Goal: Transaction & Acquisition: Book appointment/travel/reservation

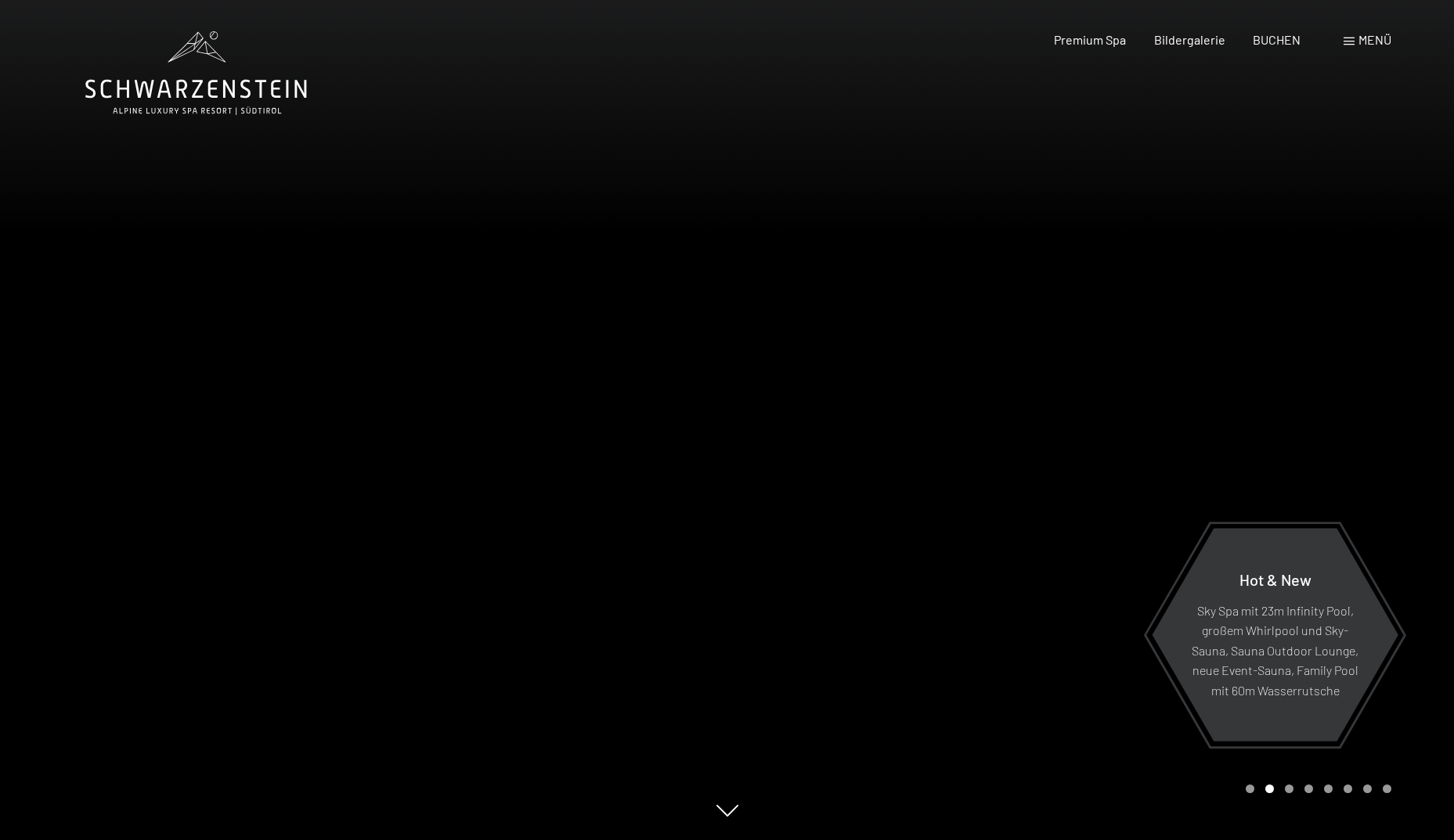
click at [1396, 452] on div at bounding box center [1090, 420] width 727 height 840
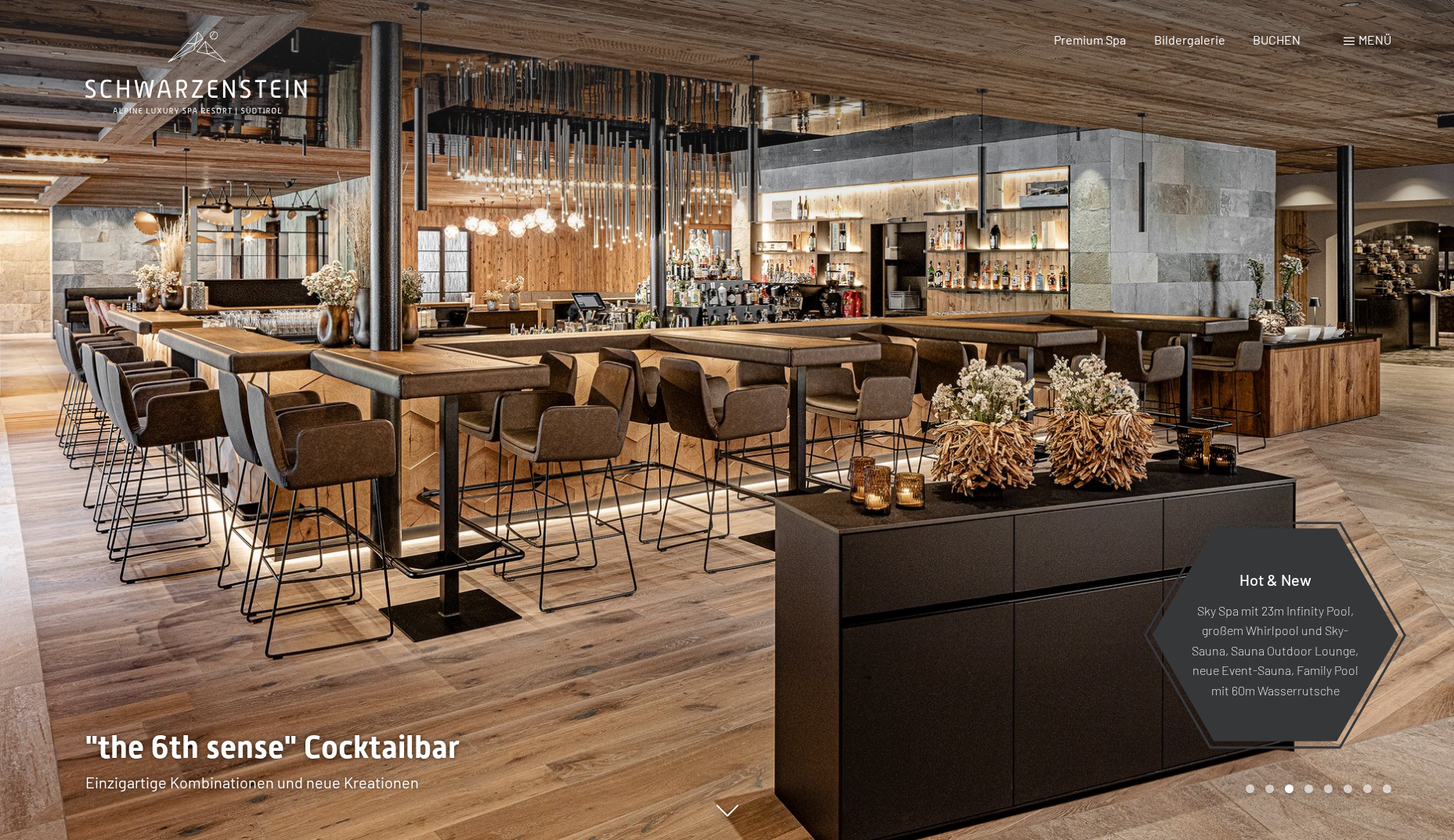
click at [1396, 452] on div at bounding box center [1090, 420] width 727 height 840
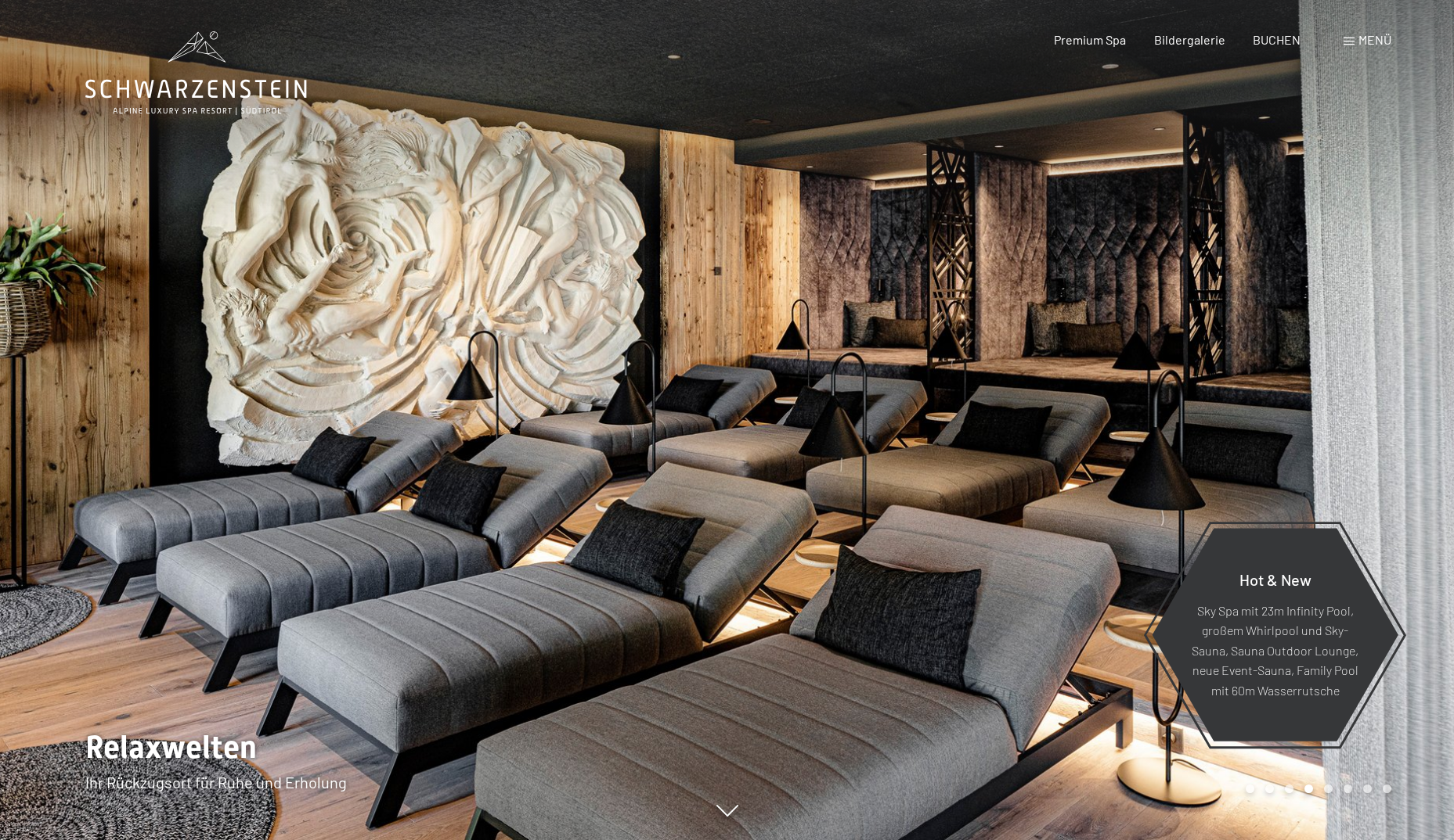
click at [1396, 452] on div at bounding box center [1090, 420] width 727 height 840
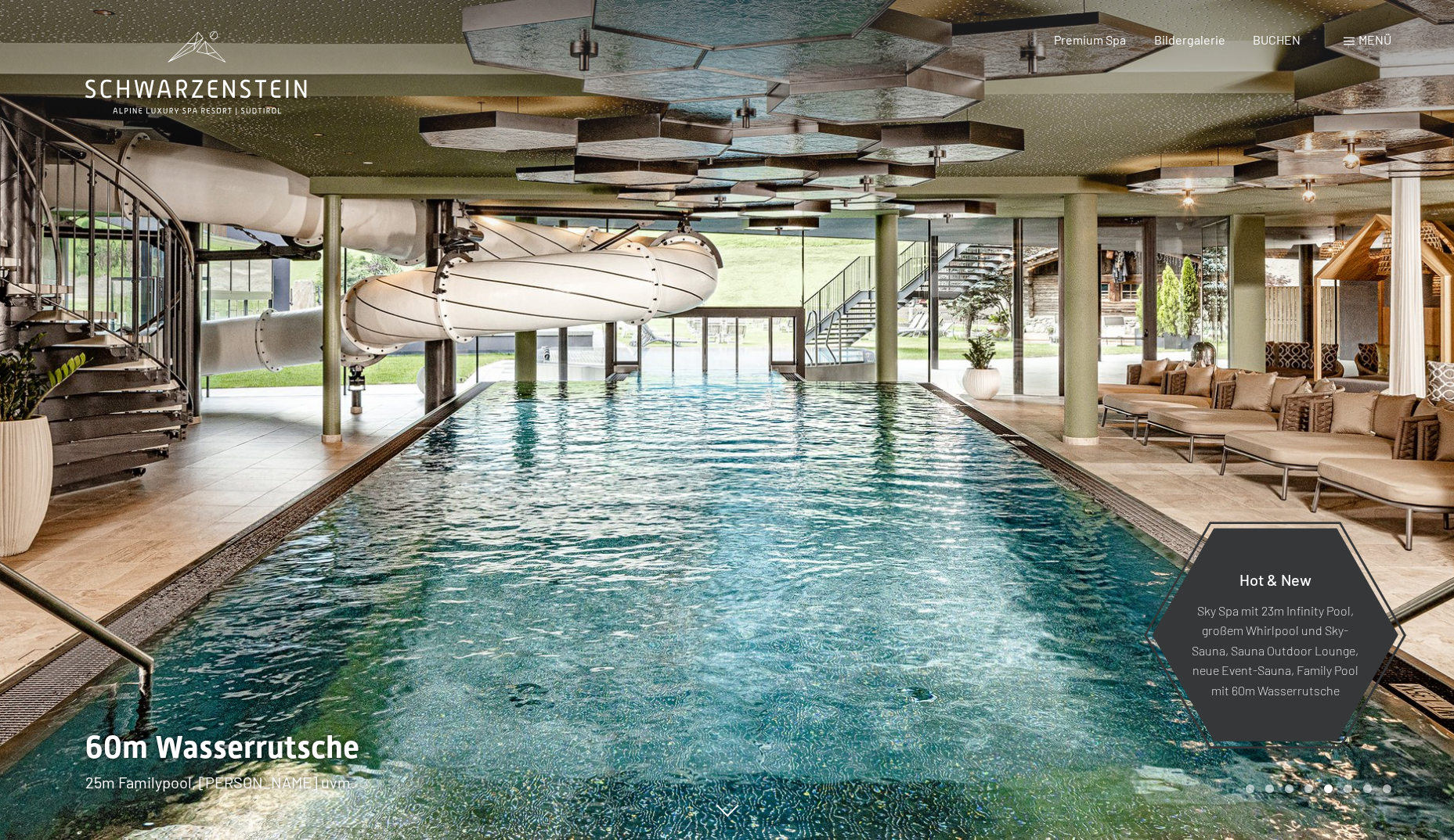
click at [1396, 452] on div at bounding box center [1090, 420] width 727 height 840
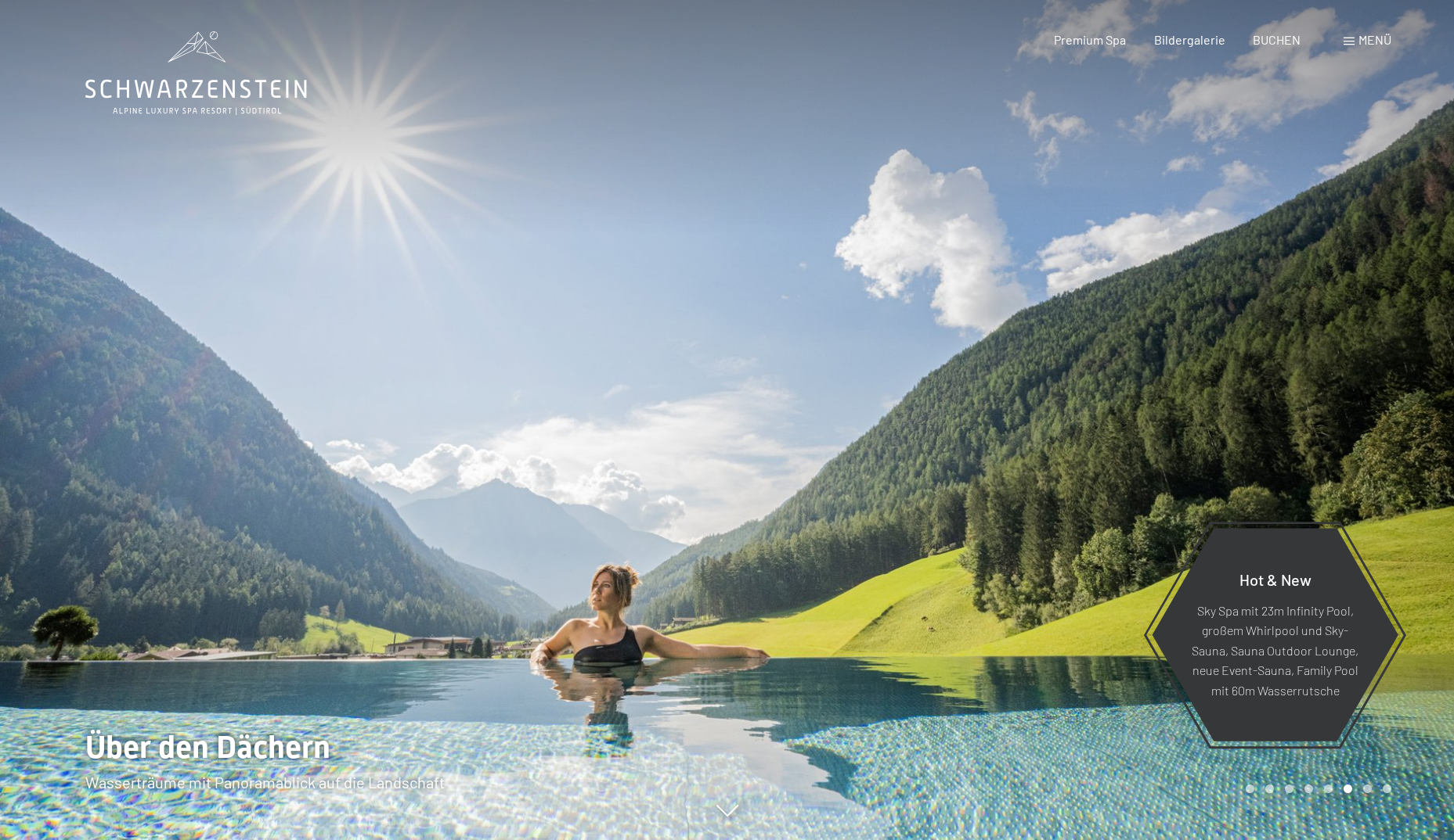
click at [1396, 452] on div at bounding box center [1090, 420] width 727 height 840
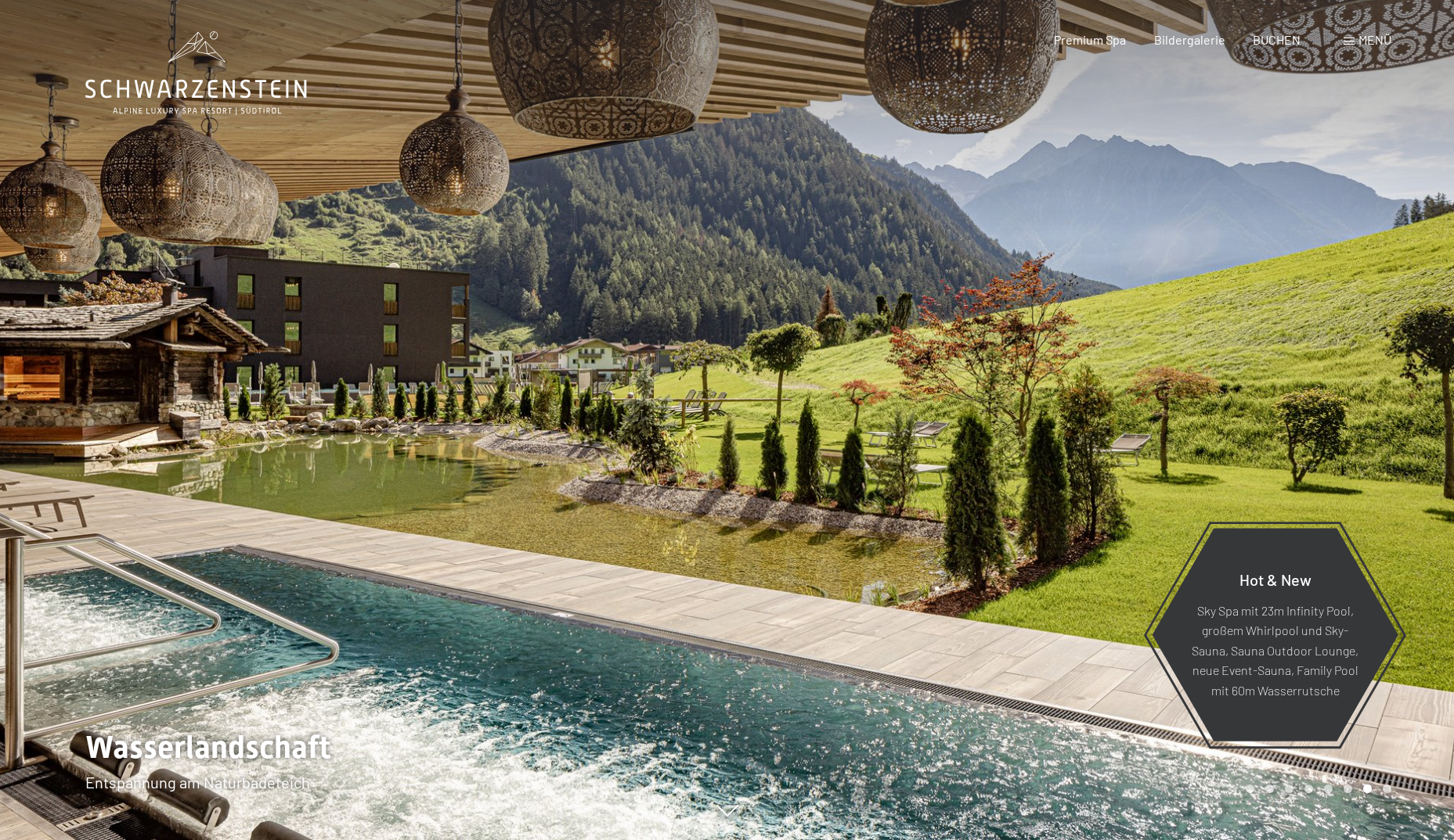
click at [1396, 452] on div at bounding box center [1090, 420] width 727 height 840
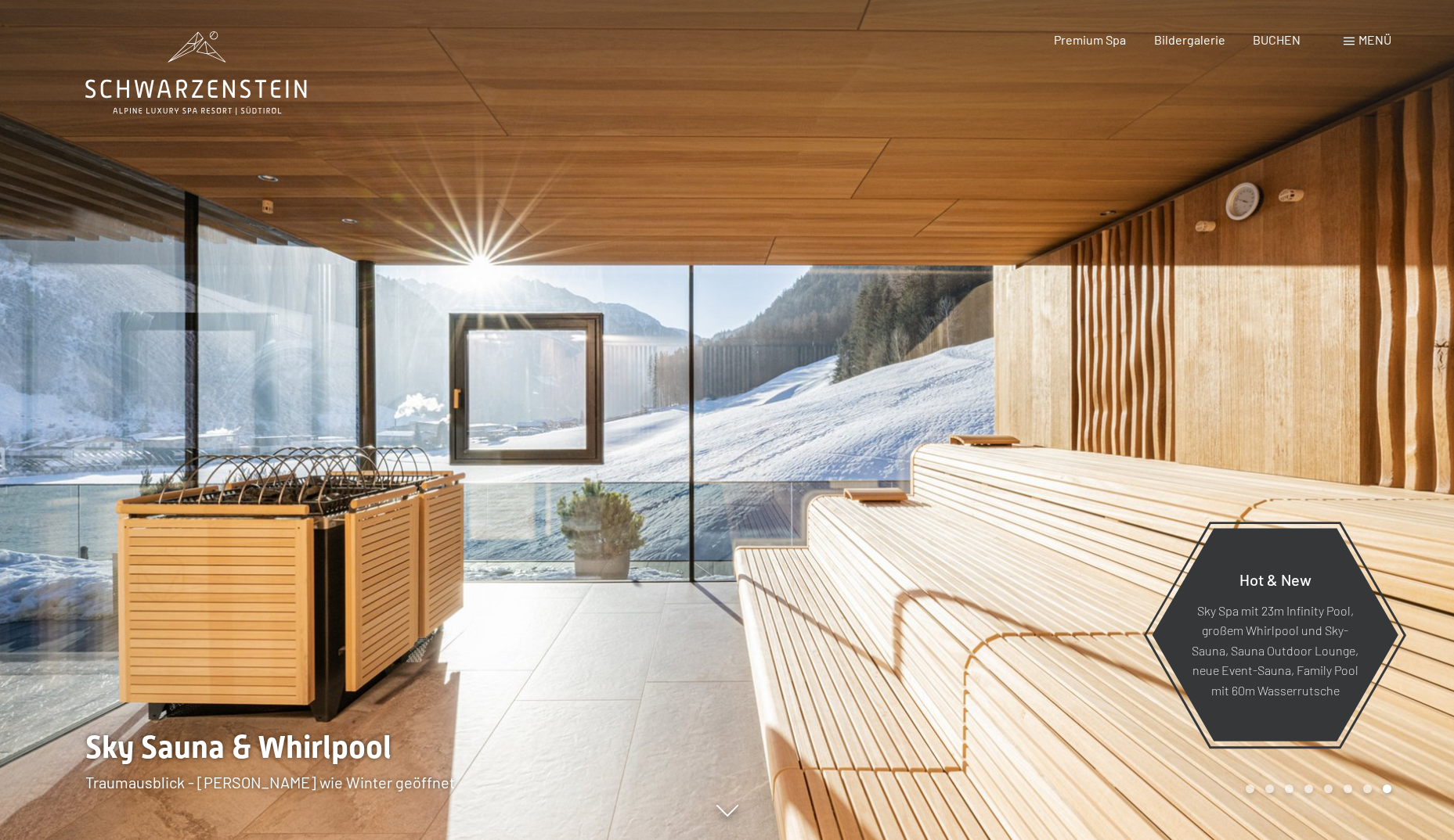
click at [1396, 452] on div at bounding box center [1090, 420] width 727 height 840
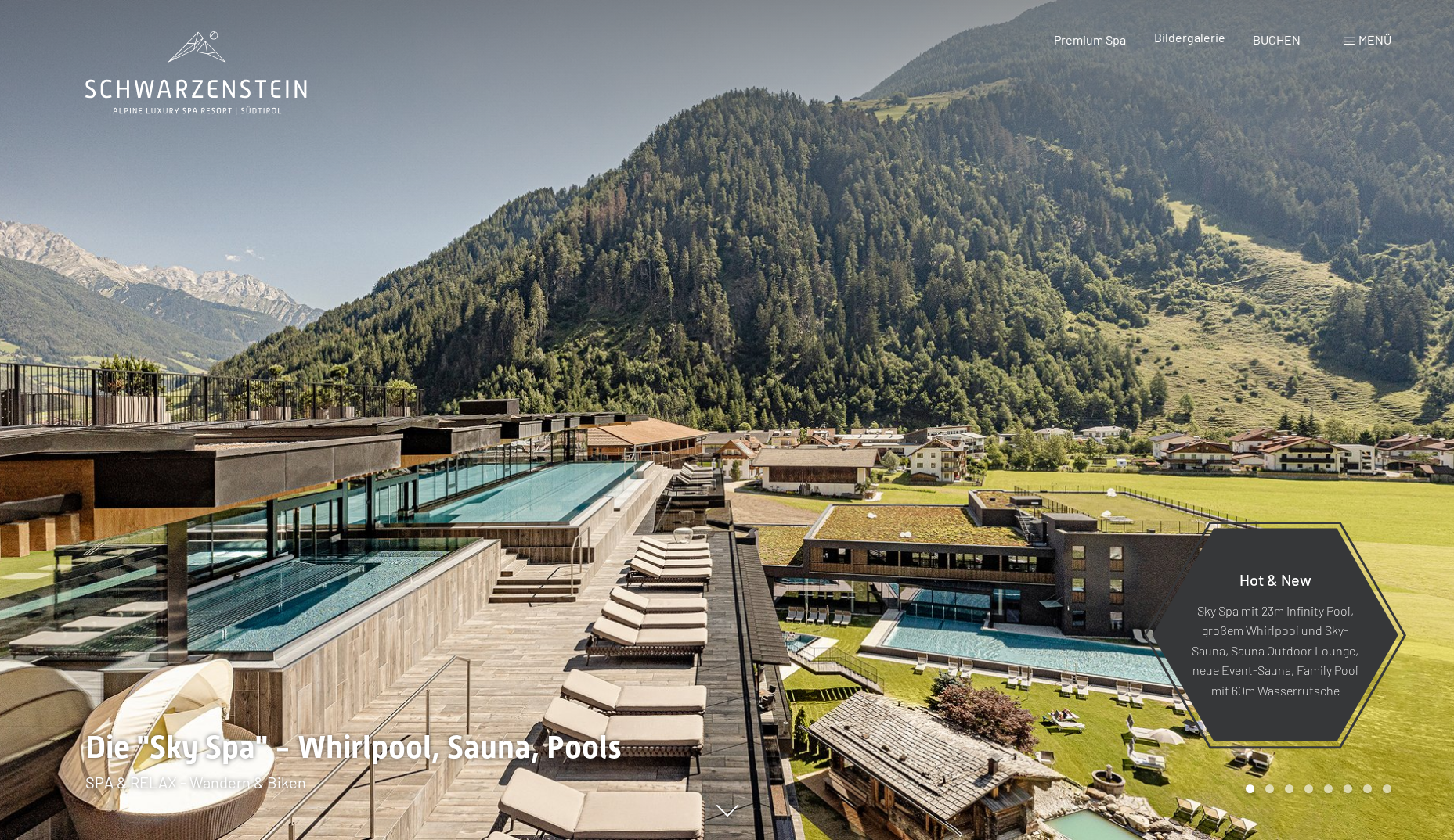
click at [1181, 41] on span "Bildergalerie" at bounding box center [1190, 37] width 72 height 15
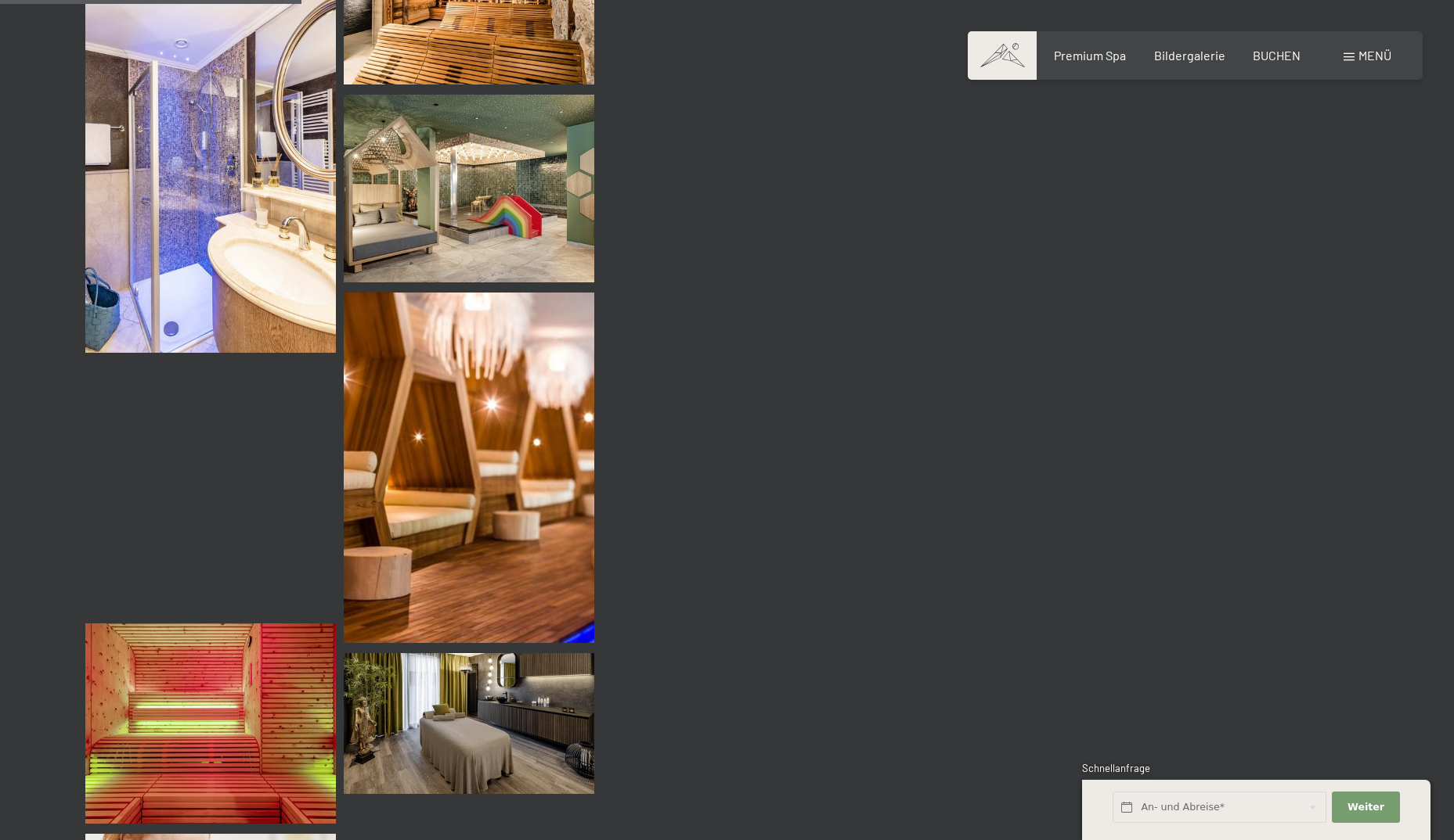
scroll to position [4069, 0]
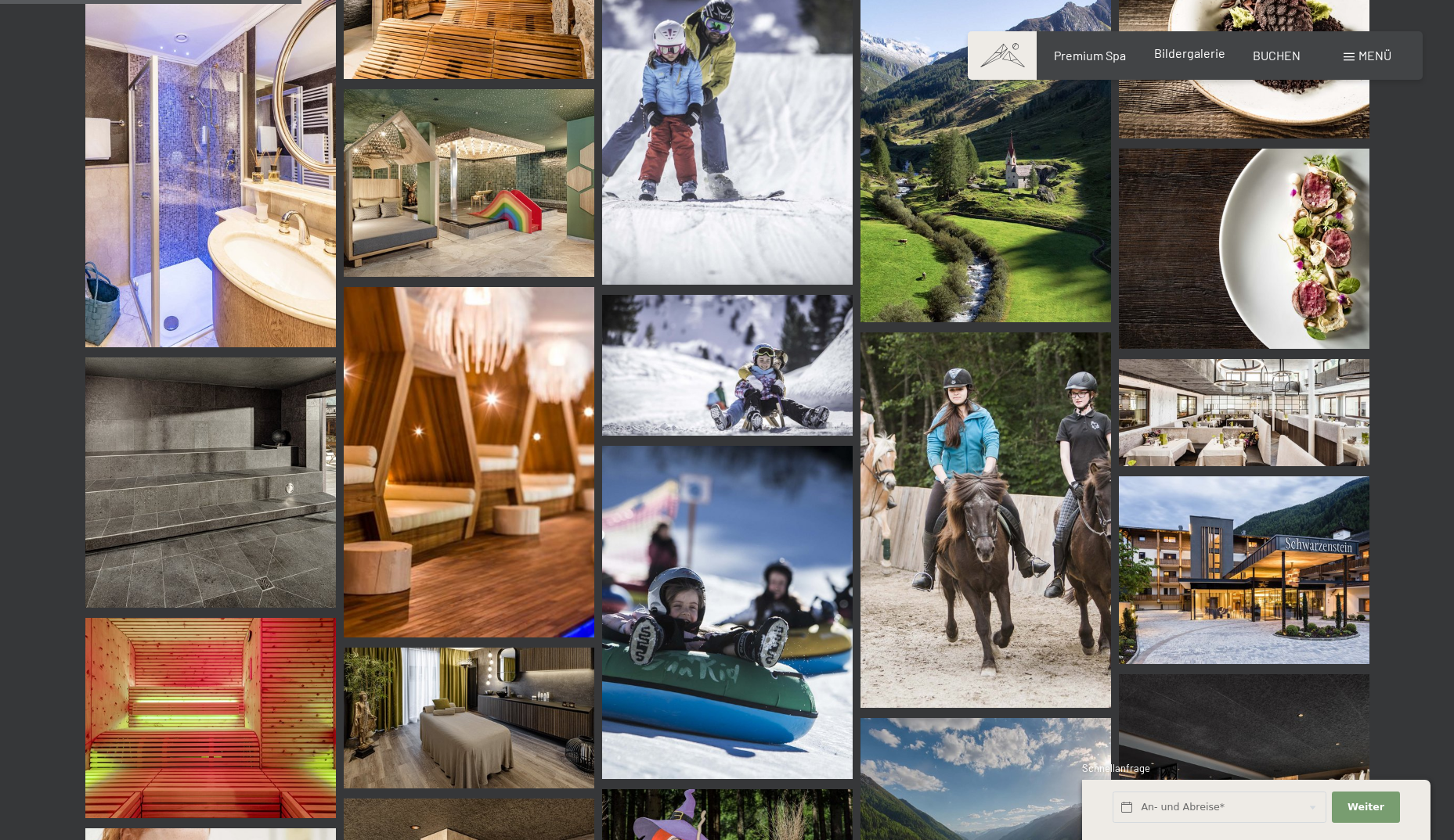
click at [1175, 49] on span "Bildergalerie" at bounding box center [1190, 52] width 72 height 15
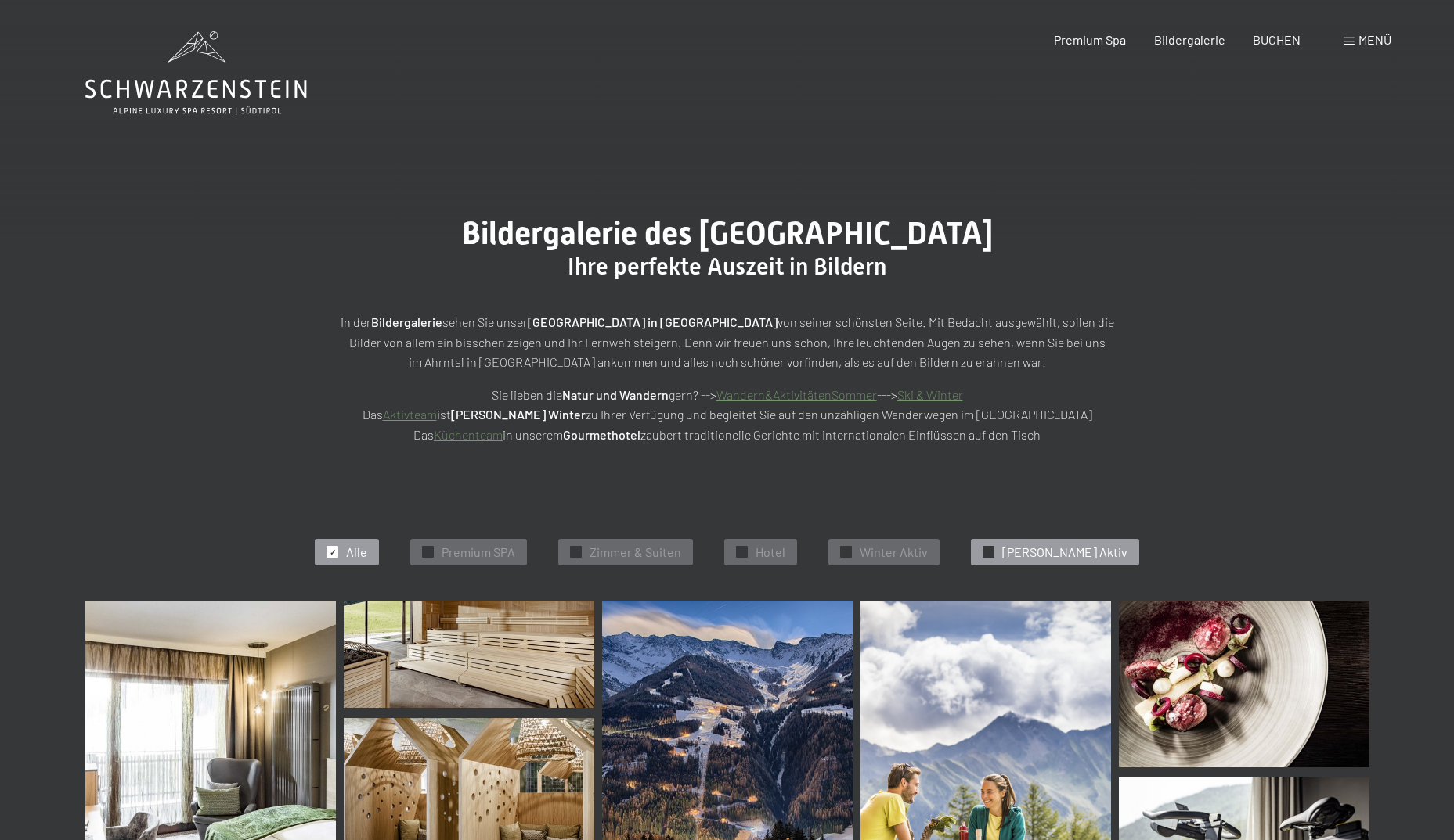
click at [1068, 546] on span "Sommer Aktiv" at bounding box center [1064, 553] width 125 height 17
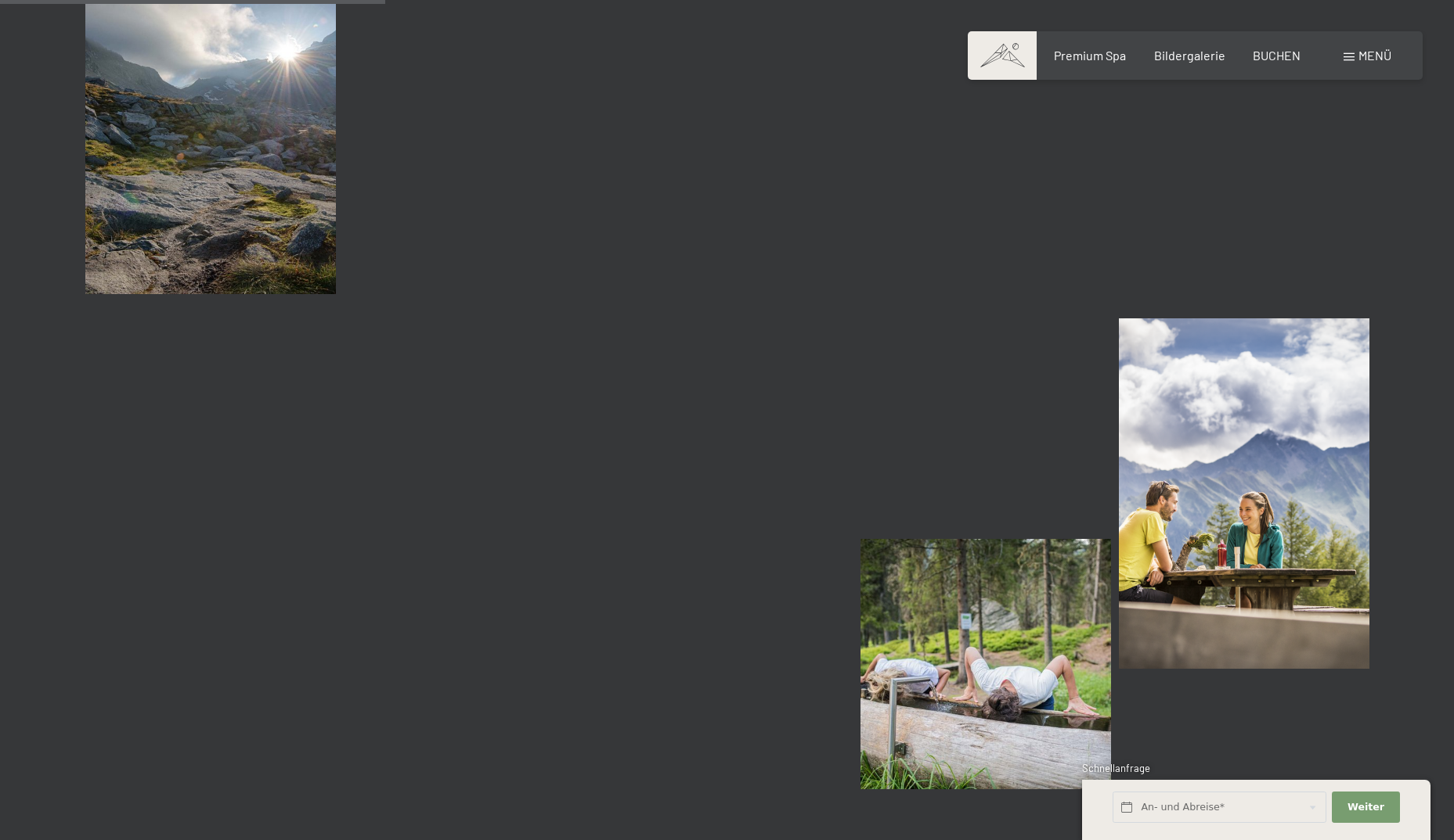
scroll to position [786, 0]
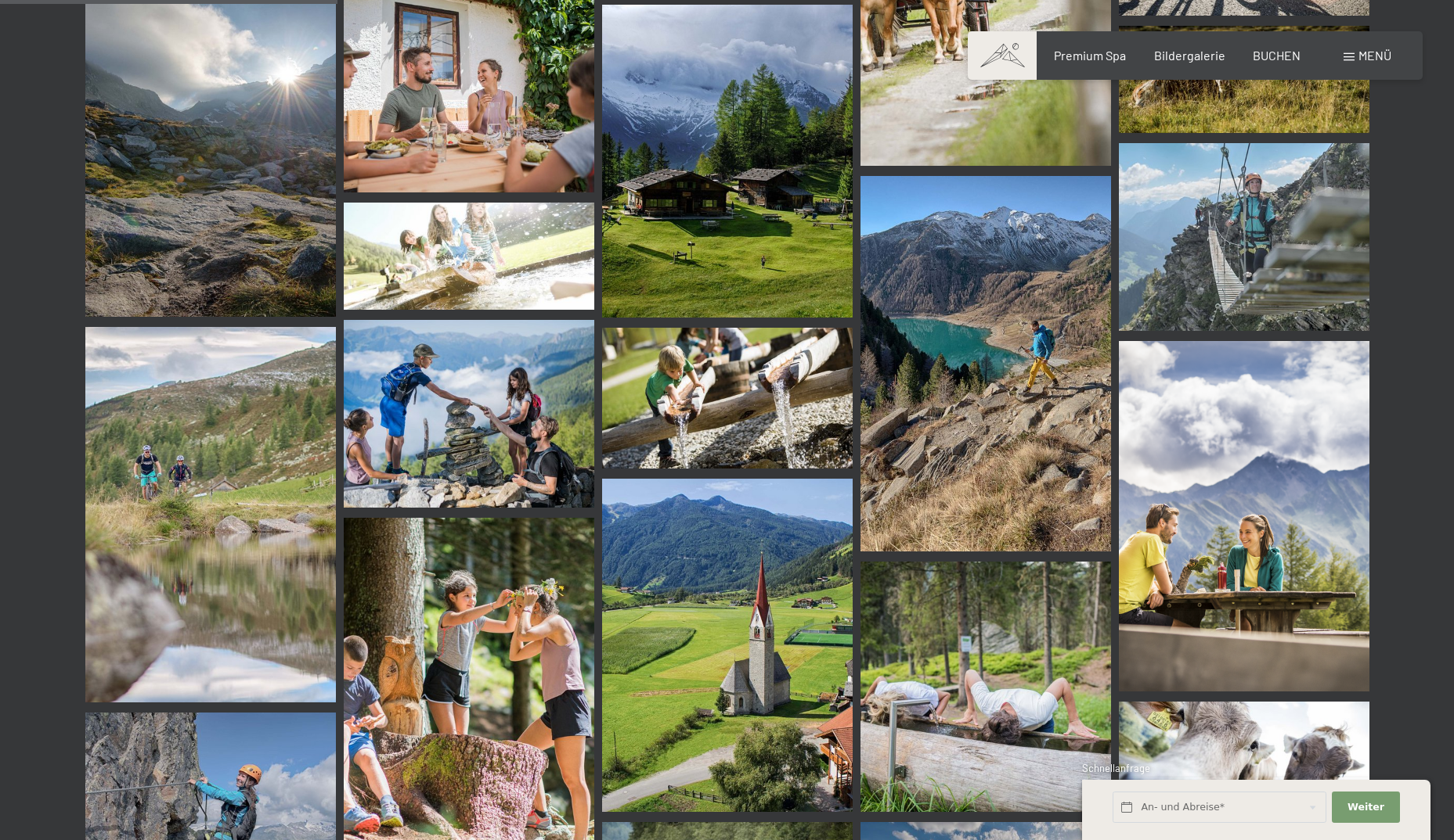
click at [724, 239] on img at bounding box center [727, 161] width 251 height 313
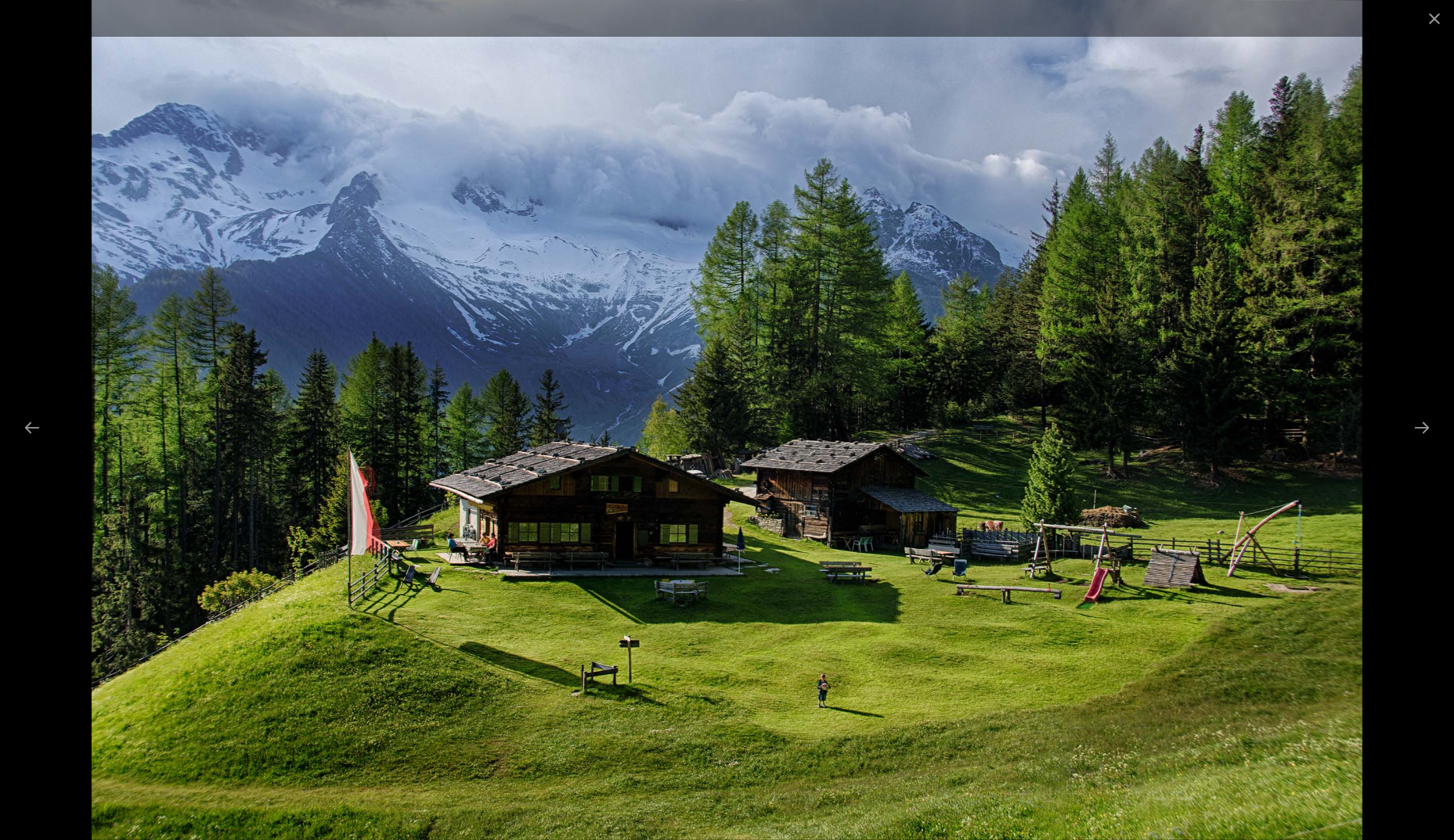
scroll to position [864, 0]
click at [1419, 432] on button "Next slide" at bounding box center [1421, 428] width 33 height 31
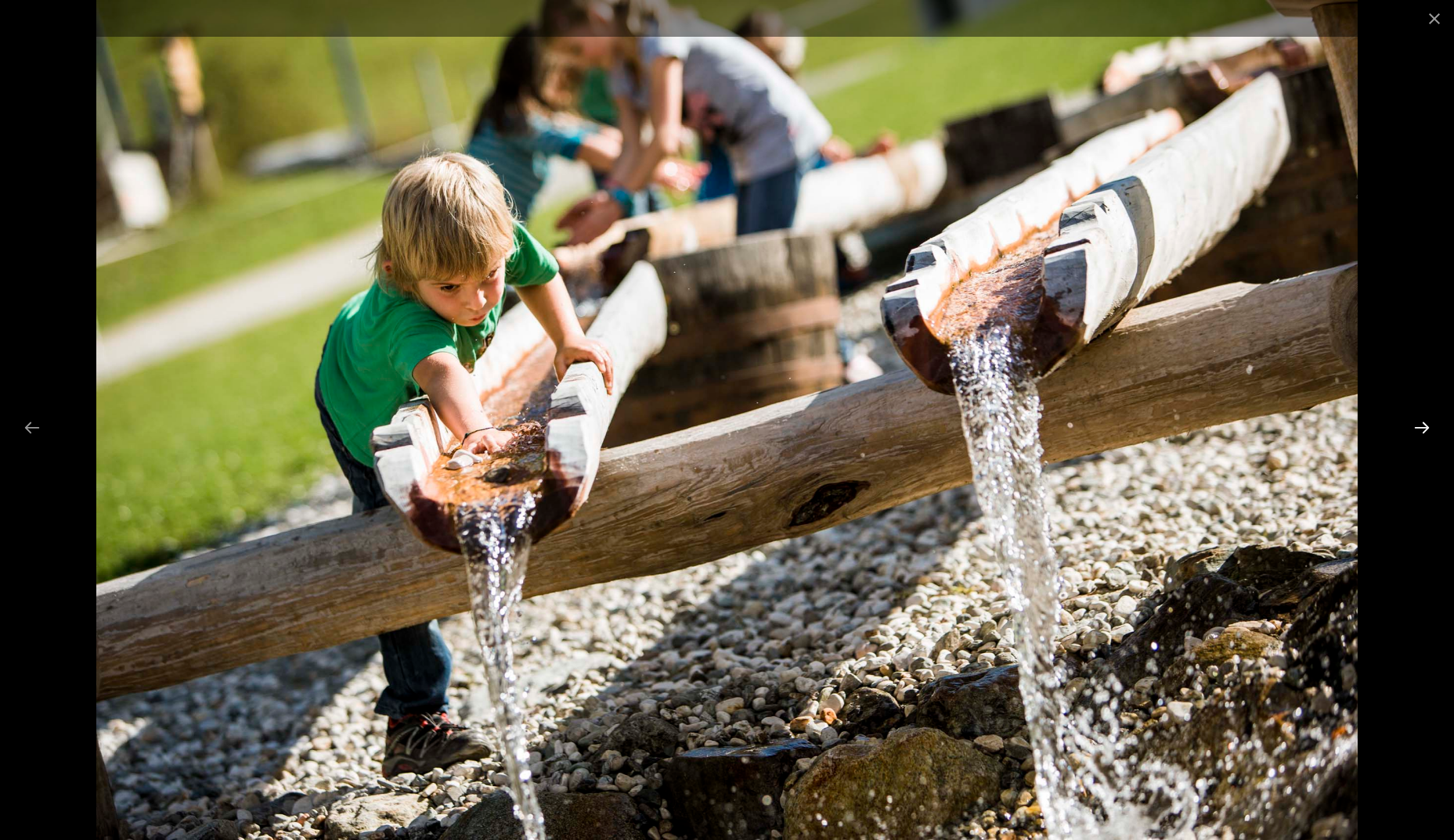
click at [1419, 432] on button "Next slide" at bounding box center [1421, 428] width 33 height 31
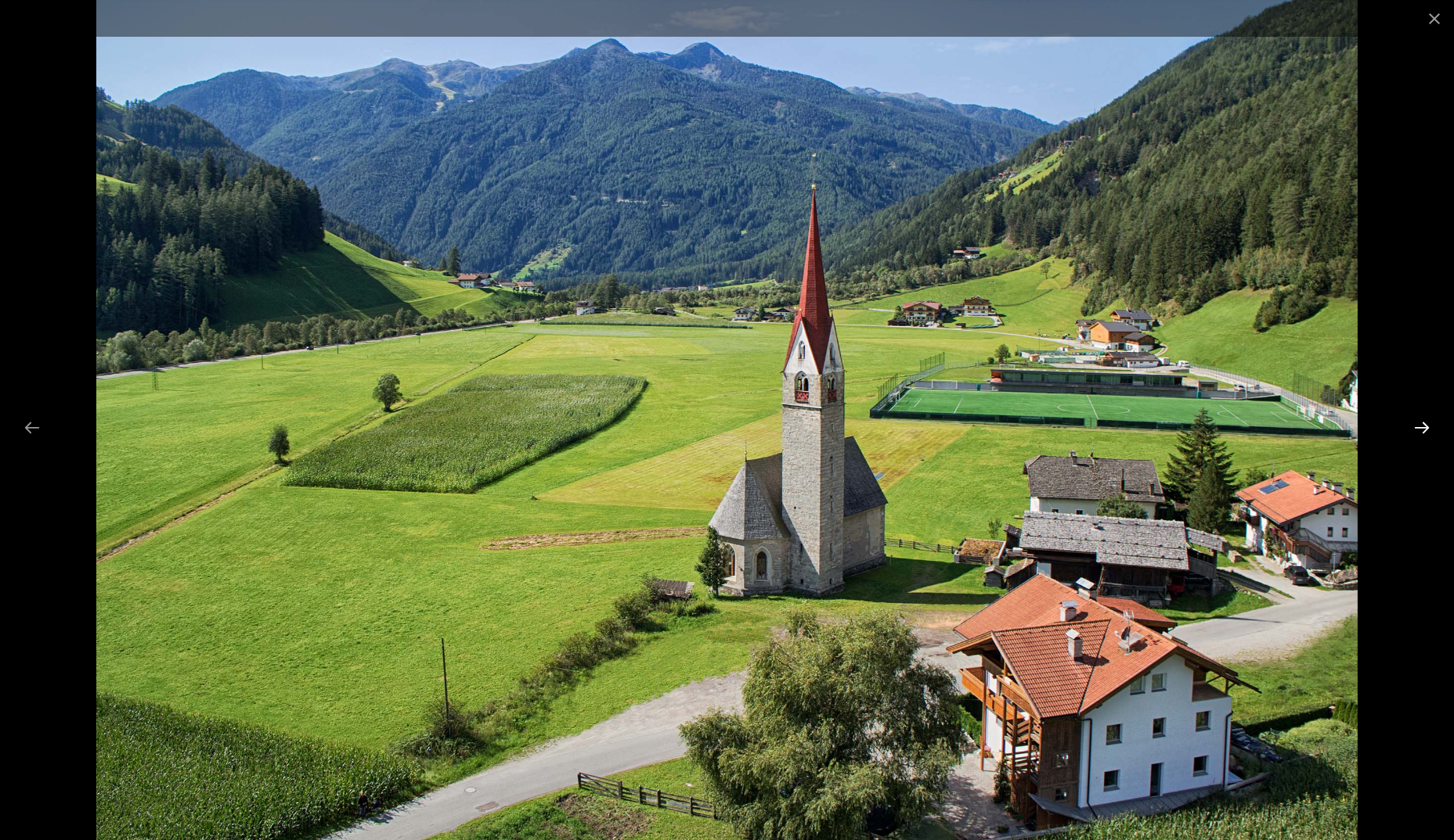
click at [1419, 432] on button "Next slide" at bounding box center [1421, 428] width 33 height 31
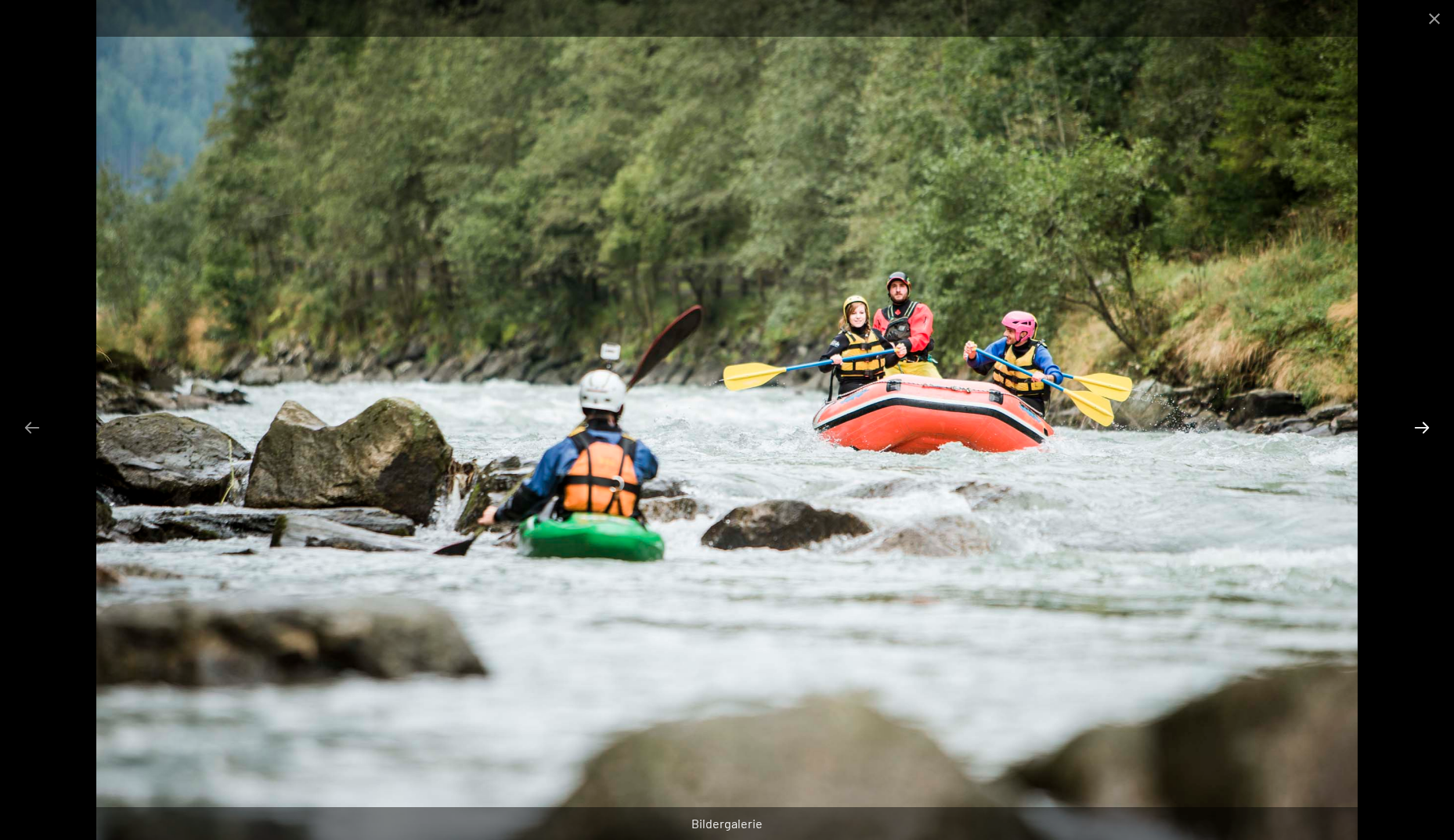
click at [1419, 432] on button "Next slide" at bounding box center [1421, 428] width 33 height 31
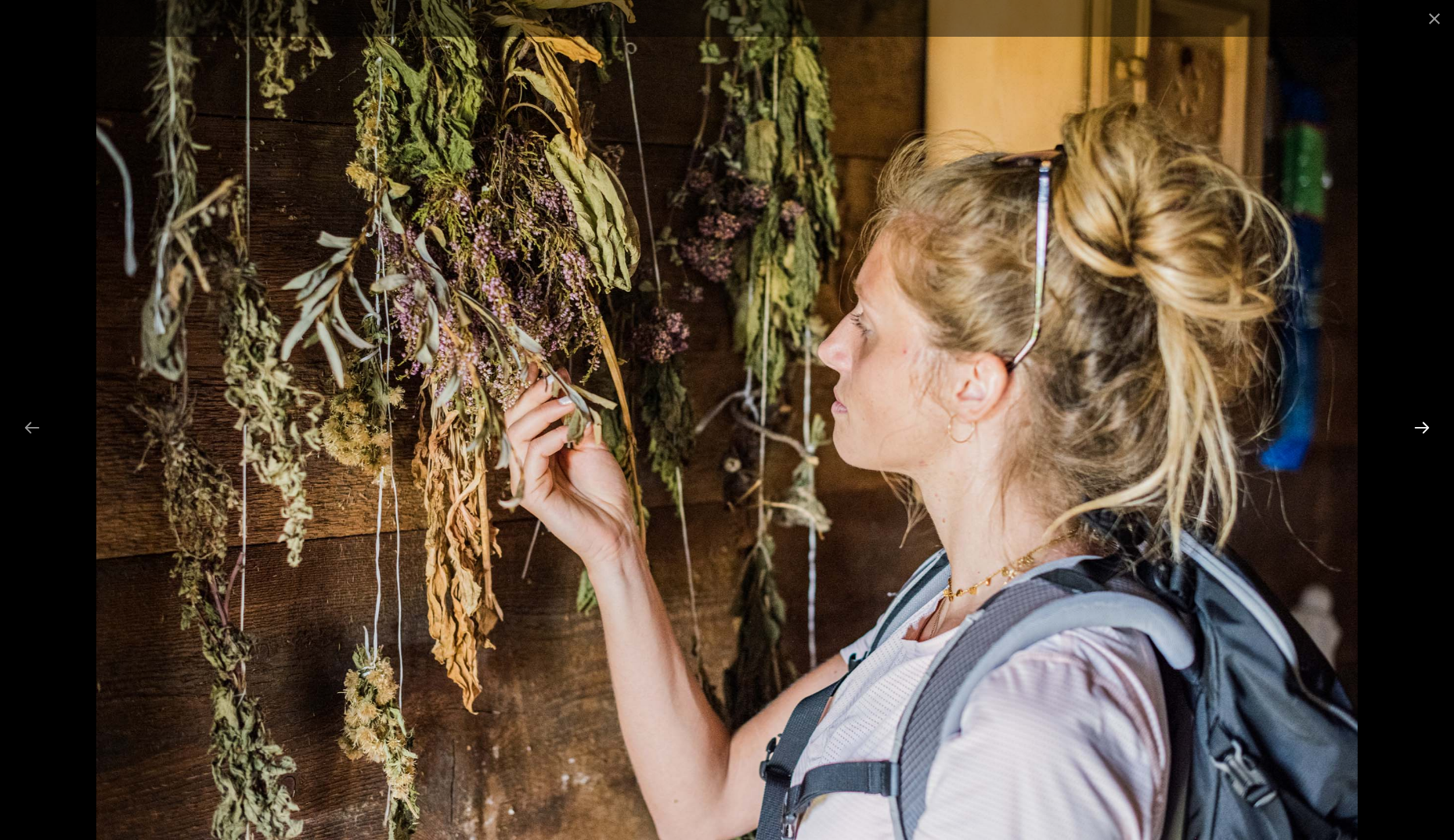
click at [1419, 432] on button "Next slide" at bounding box center [1421, 428] width 33 height 31
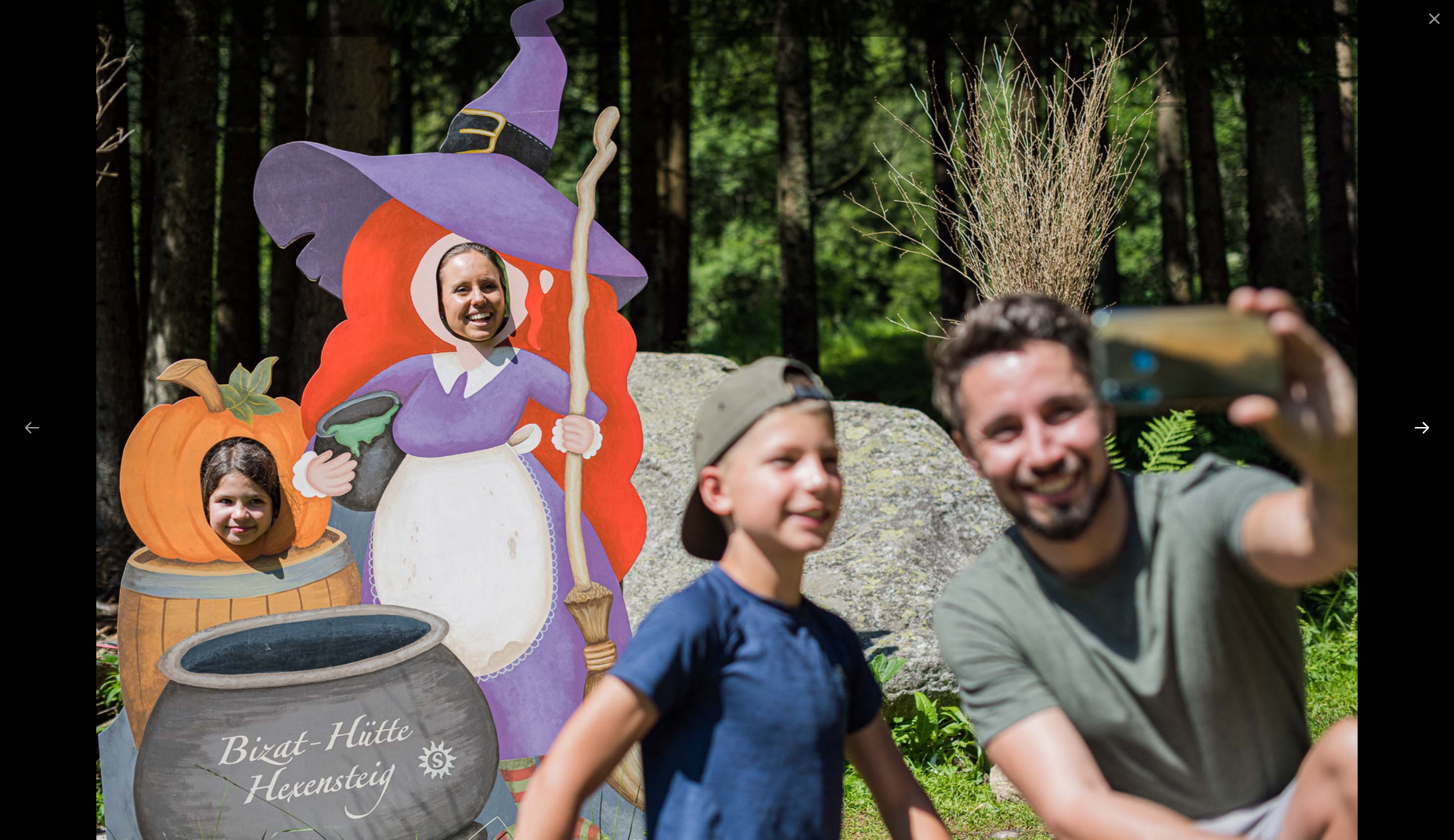
click at [1419, 432] on button "Next slide" at bounding box center [1421, 428] width 33 height 31
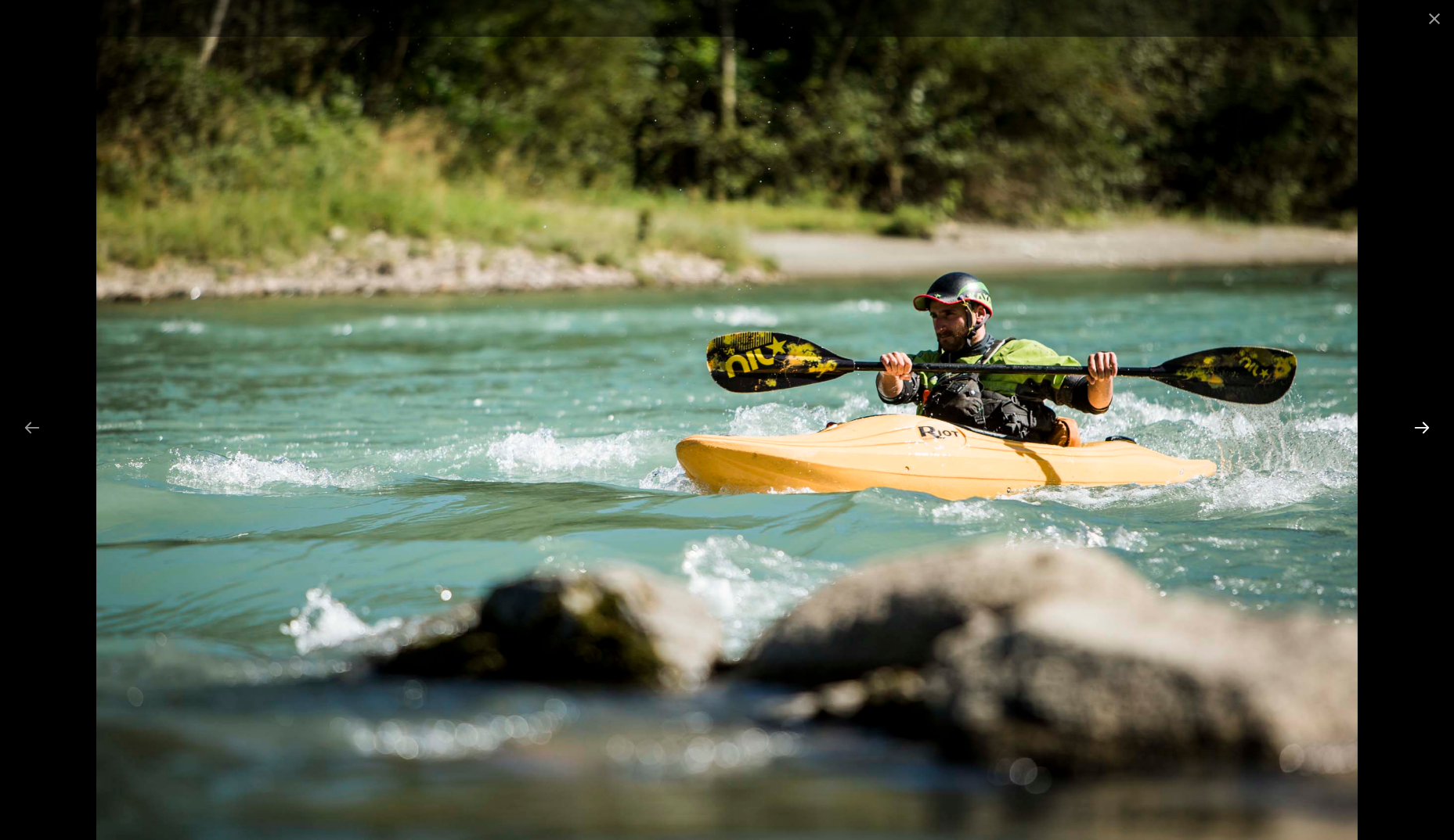
click at [1419, 432] on button "Next slide" at bounding box center [1421, 428] width 33 height 31
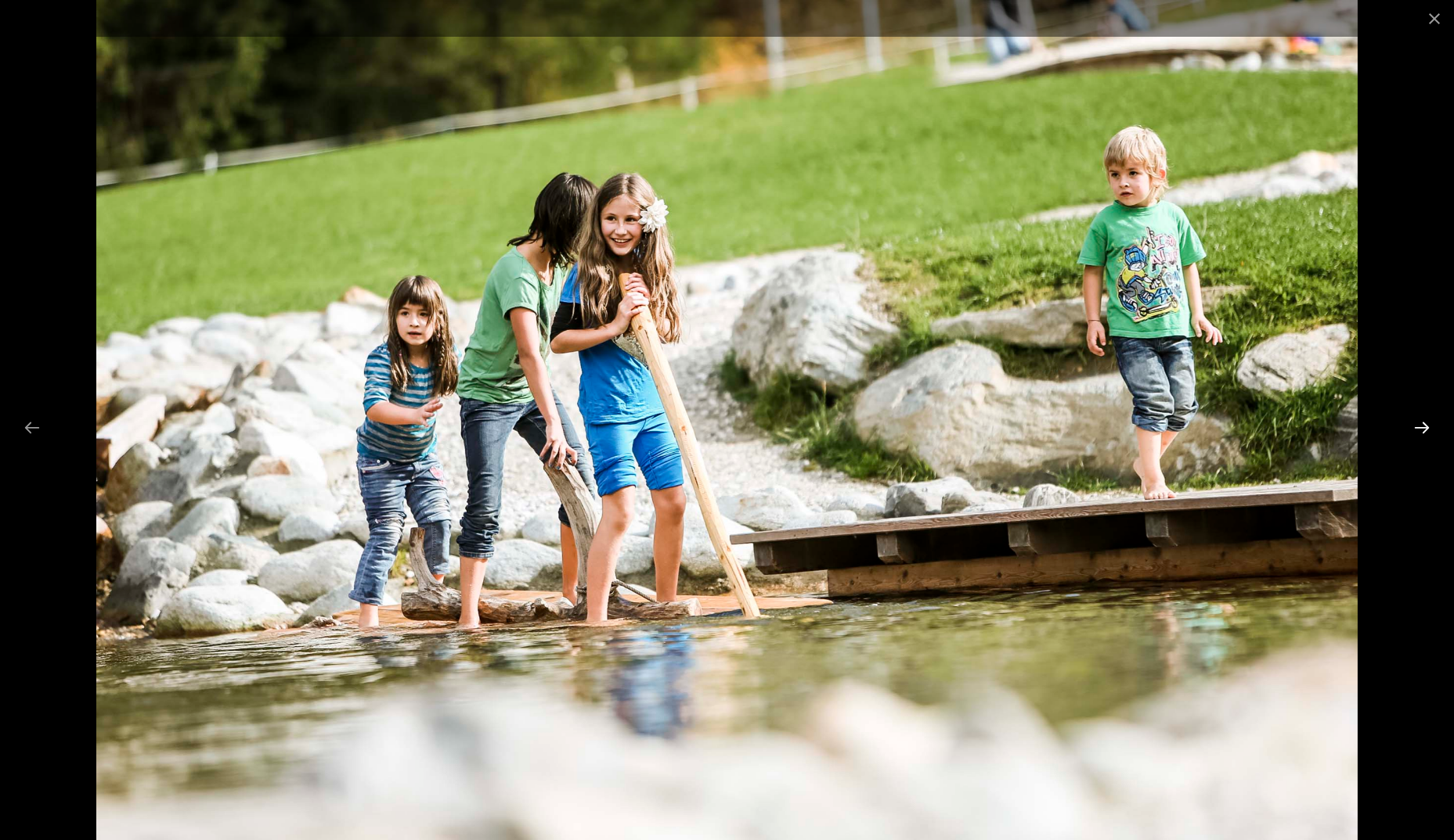
click at [1419, 432] on button "Next slide" at bounding box center [1421, 428] width 33 height 31
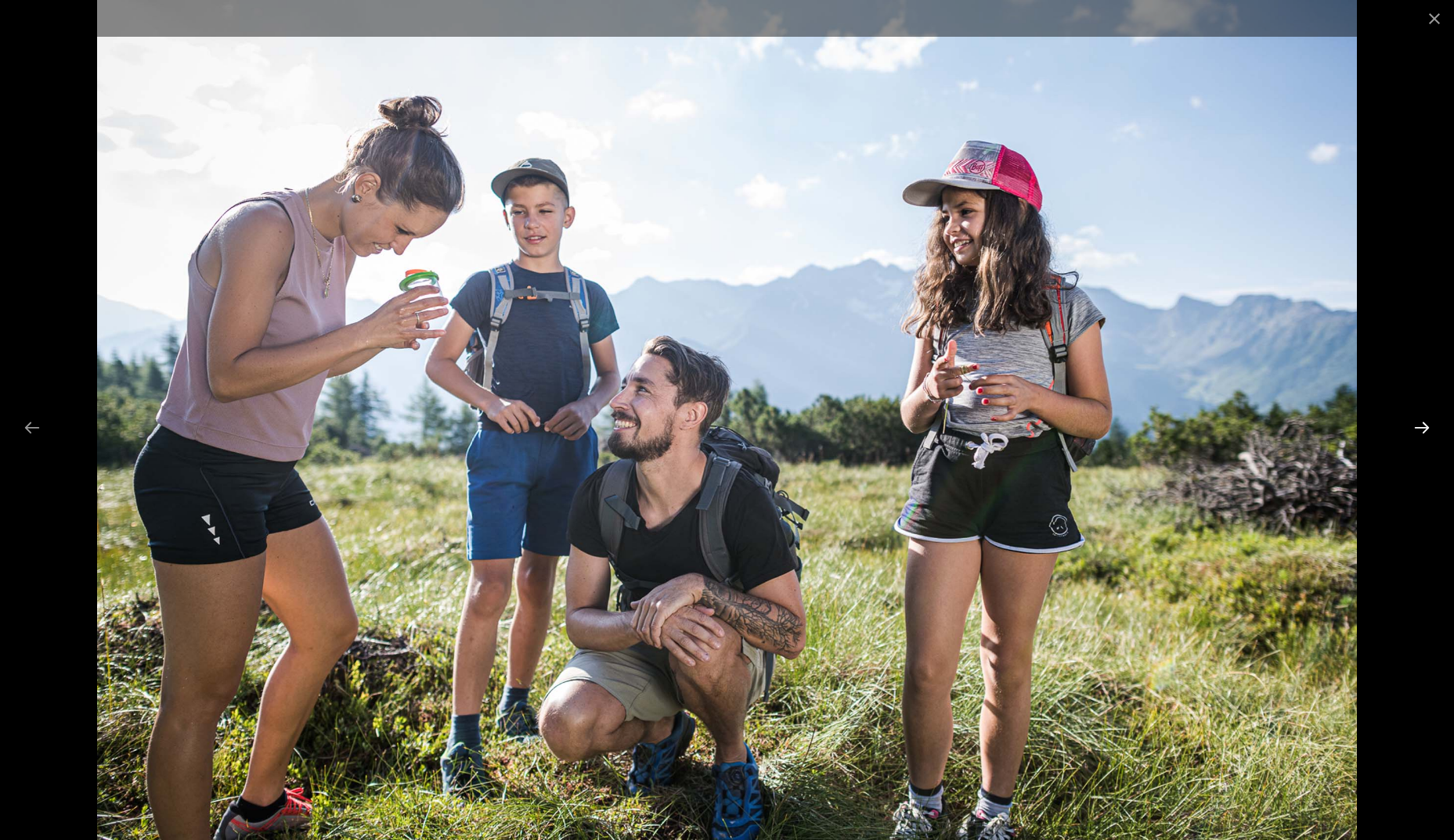
click at [1419, 432] on button "Next slide" at bounding box center [1421, 428] width 33 height 31
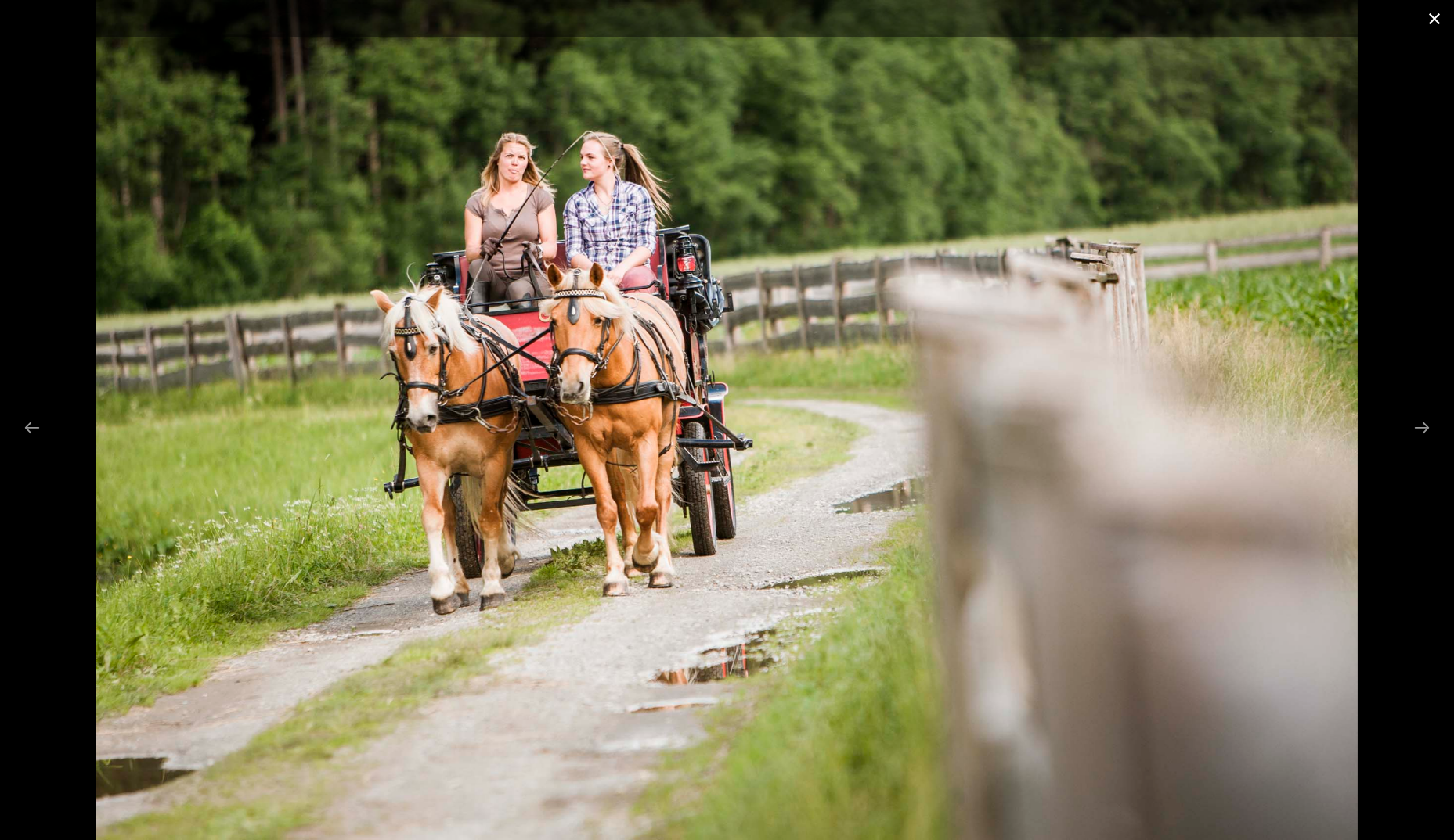
click at [1438, 24] on button "Close gallery" at bounding box center [1434, 18] width 39 height 37
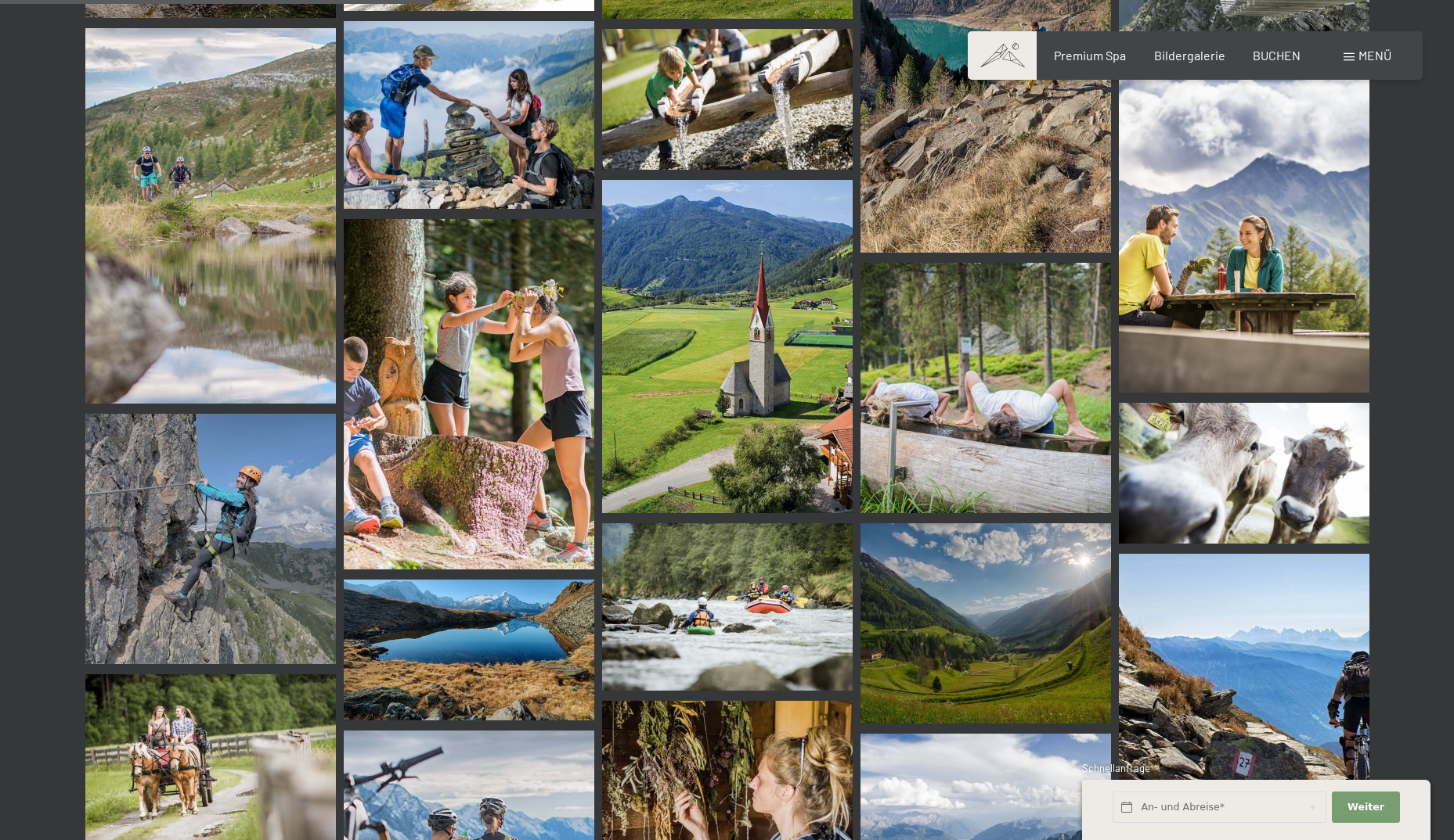
scroll to position [1098, 0]
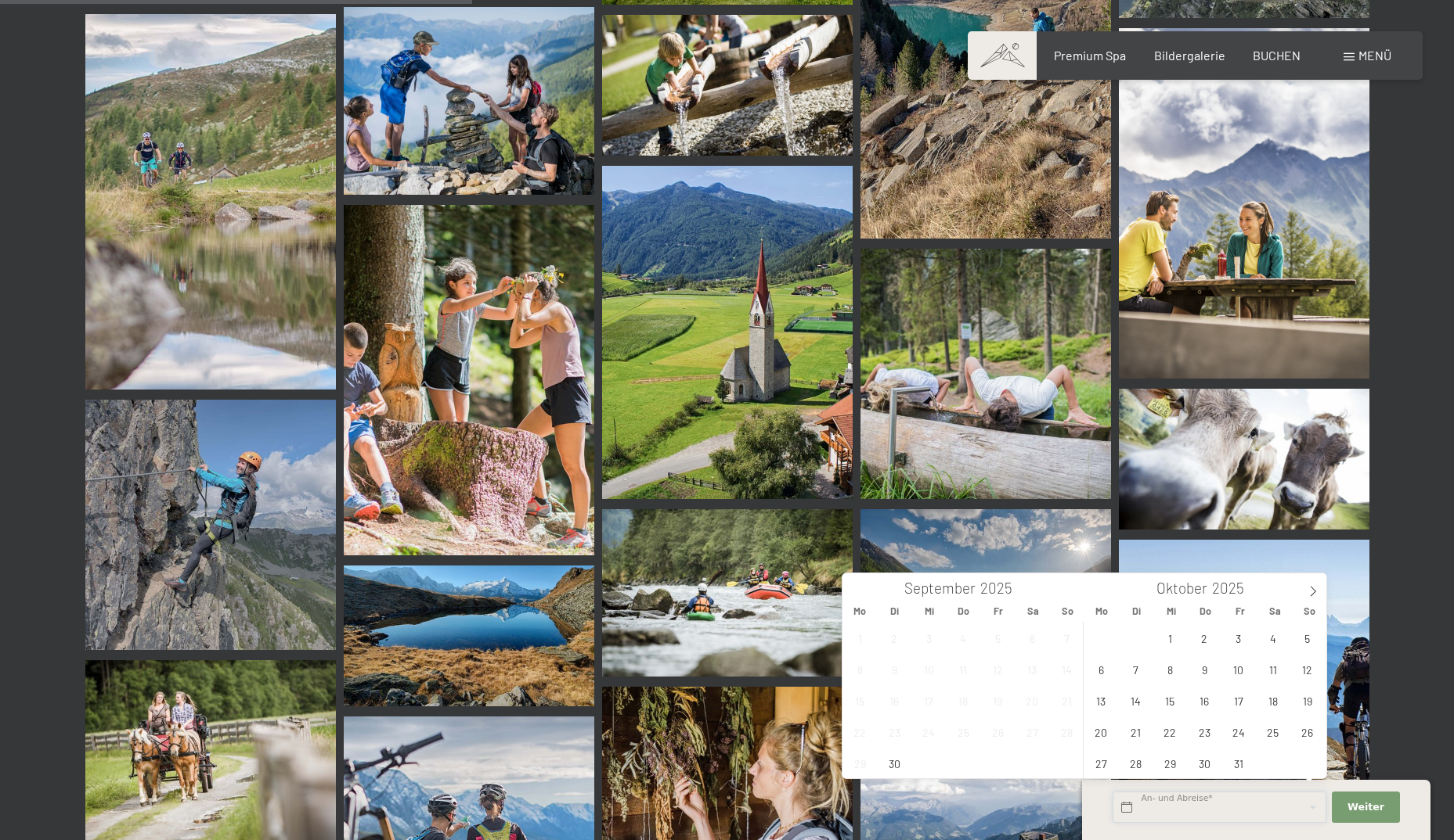
click at [1199, 815] on input "text" at bounding box center [1219, 807] width 214 height 32
click at [1172, 640] on span "1" at bounding box center [1170, 639] width 31 height 31
click at [1303, 633] on span "5" at bounding box center [1307, 639] width 31 height 31
type input "Mi. 01.10.2025 - So. 05.10.2025"
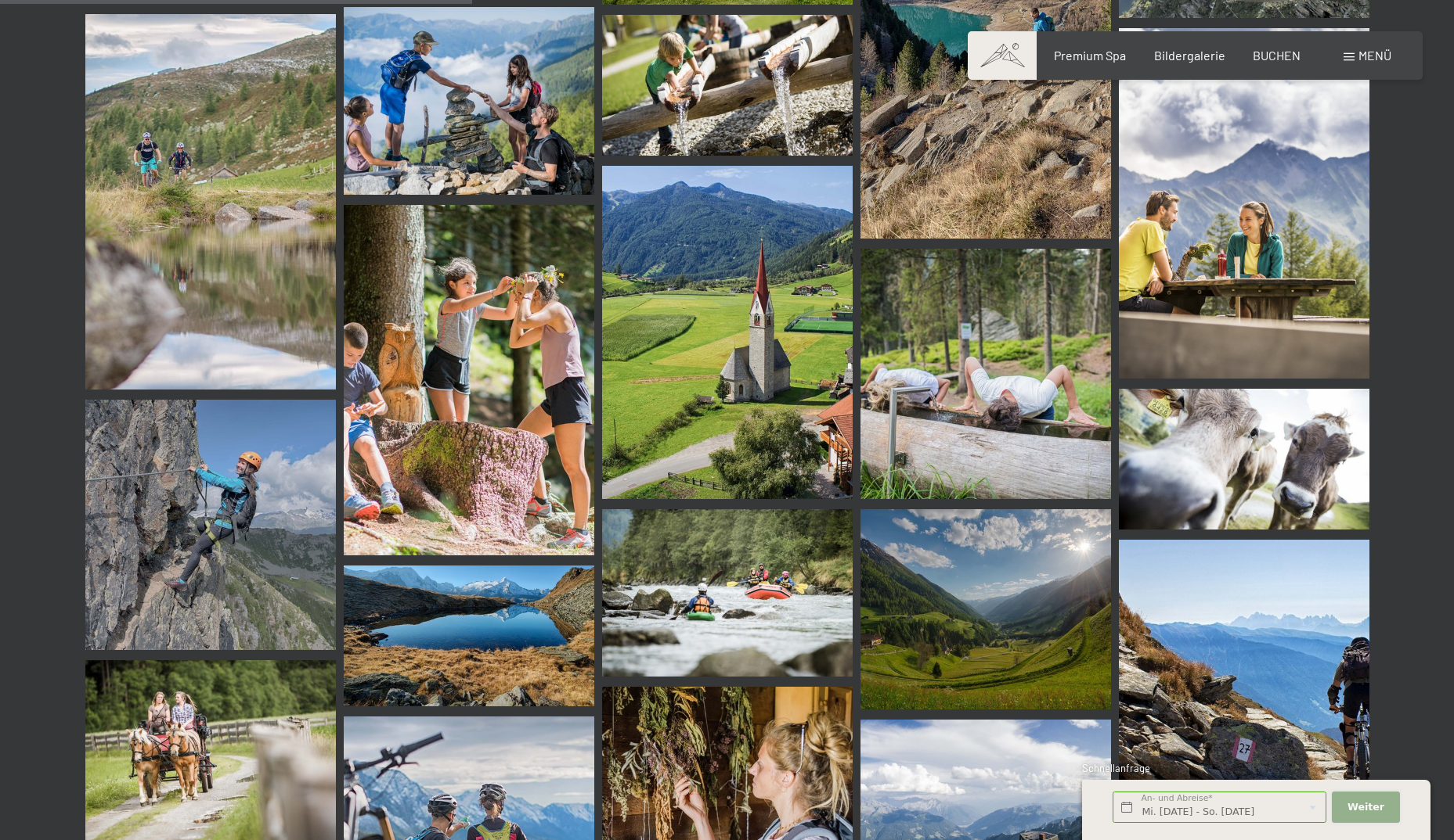
click at [1373, 810] on span "Weiter" at bounding box center [1366, 807] width 37 height 15
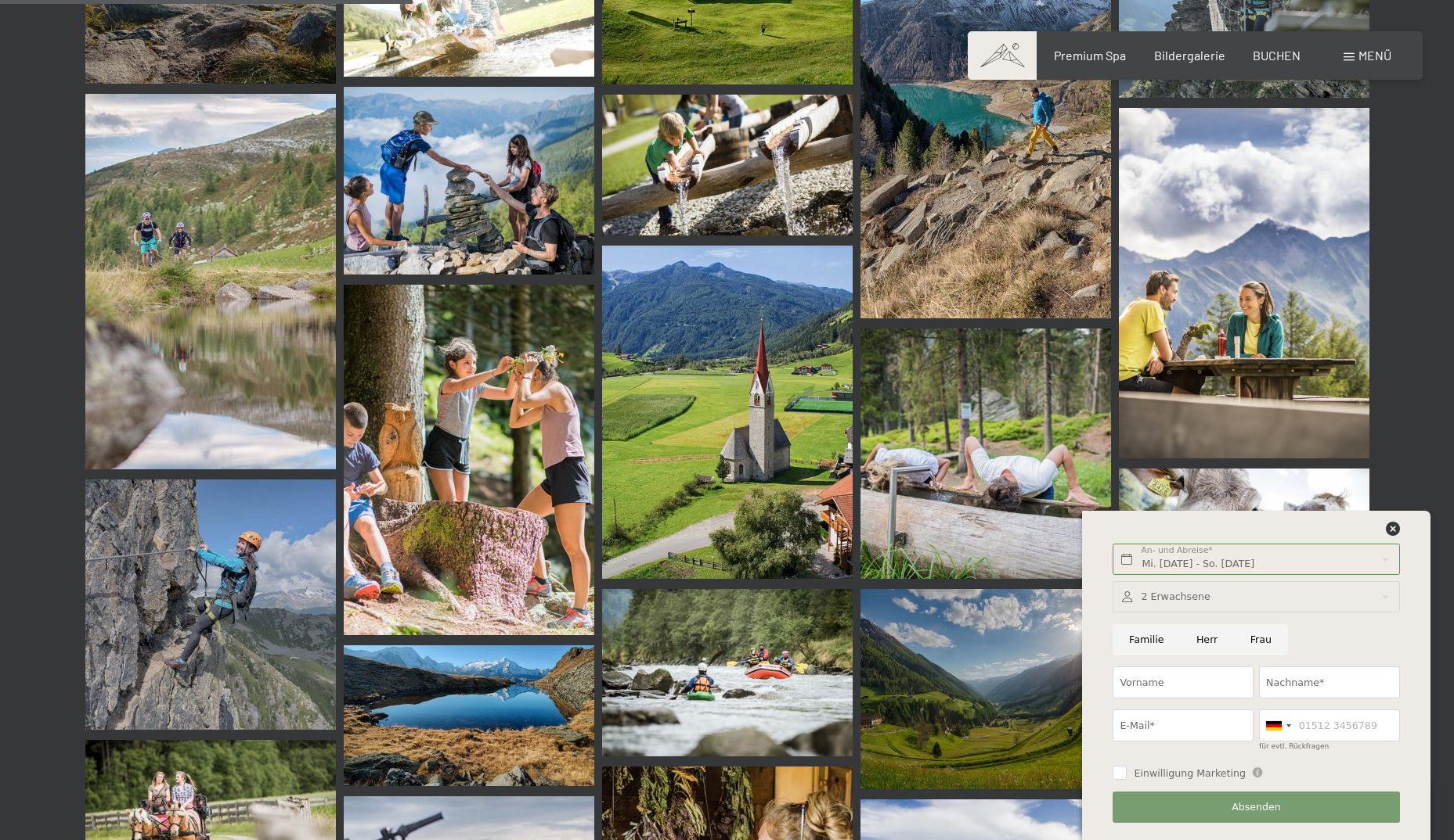
scroll to position [943, 0]
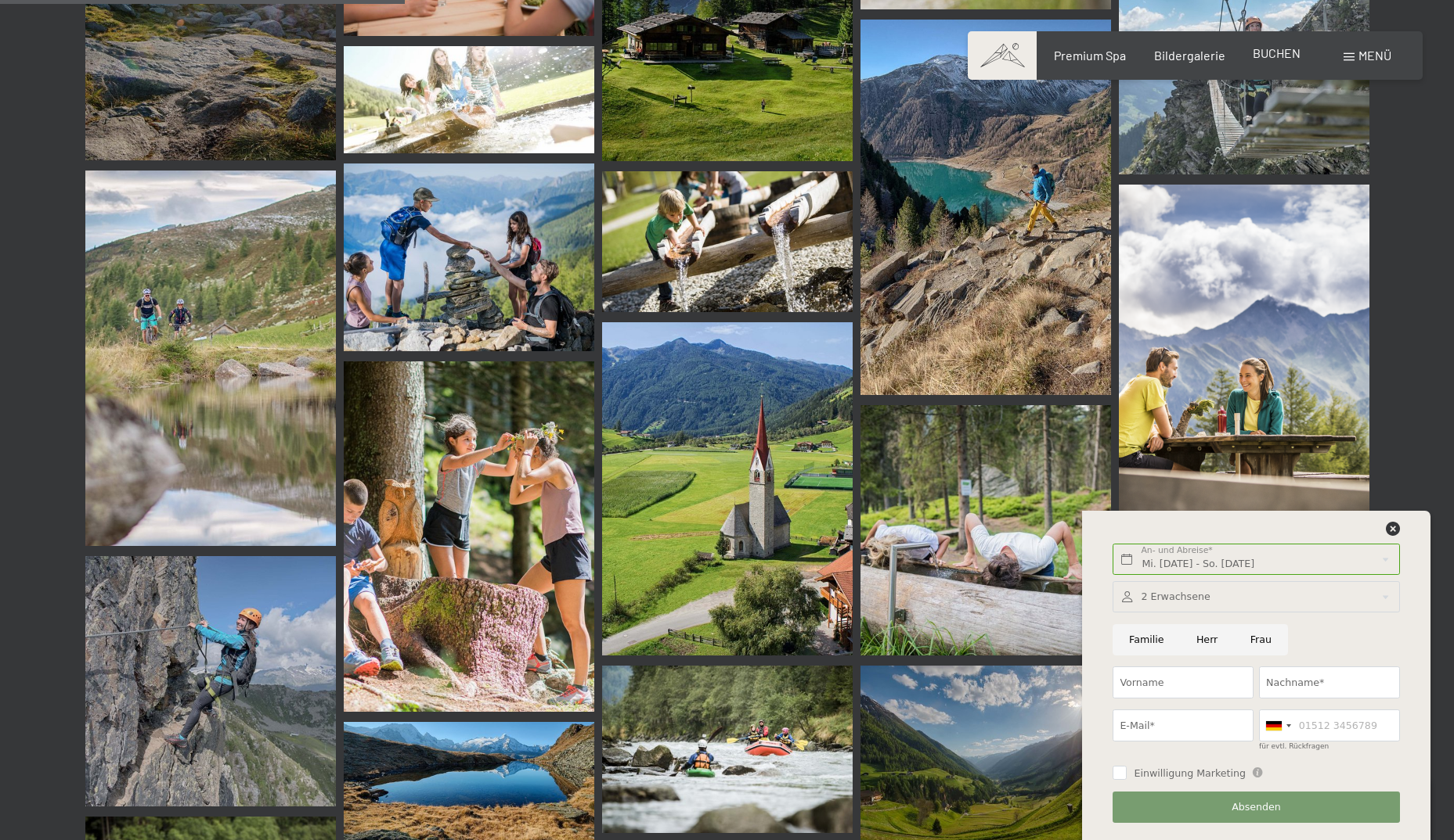
click at [1270, 63] on div "Premium Spa Bildergalerie BUCHEN" at bounding box center [1164, 56] width 329 height 17
click at [1269, 53] on span "BUCHEN" at bounding box center [1276, 52] width 47 height 15
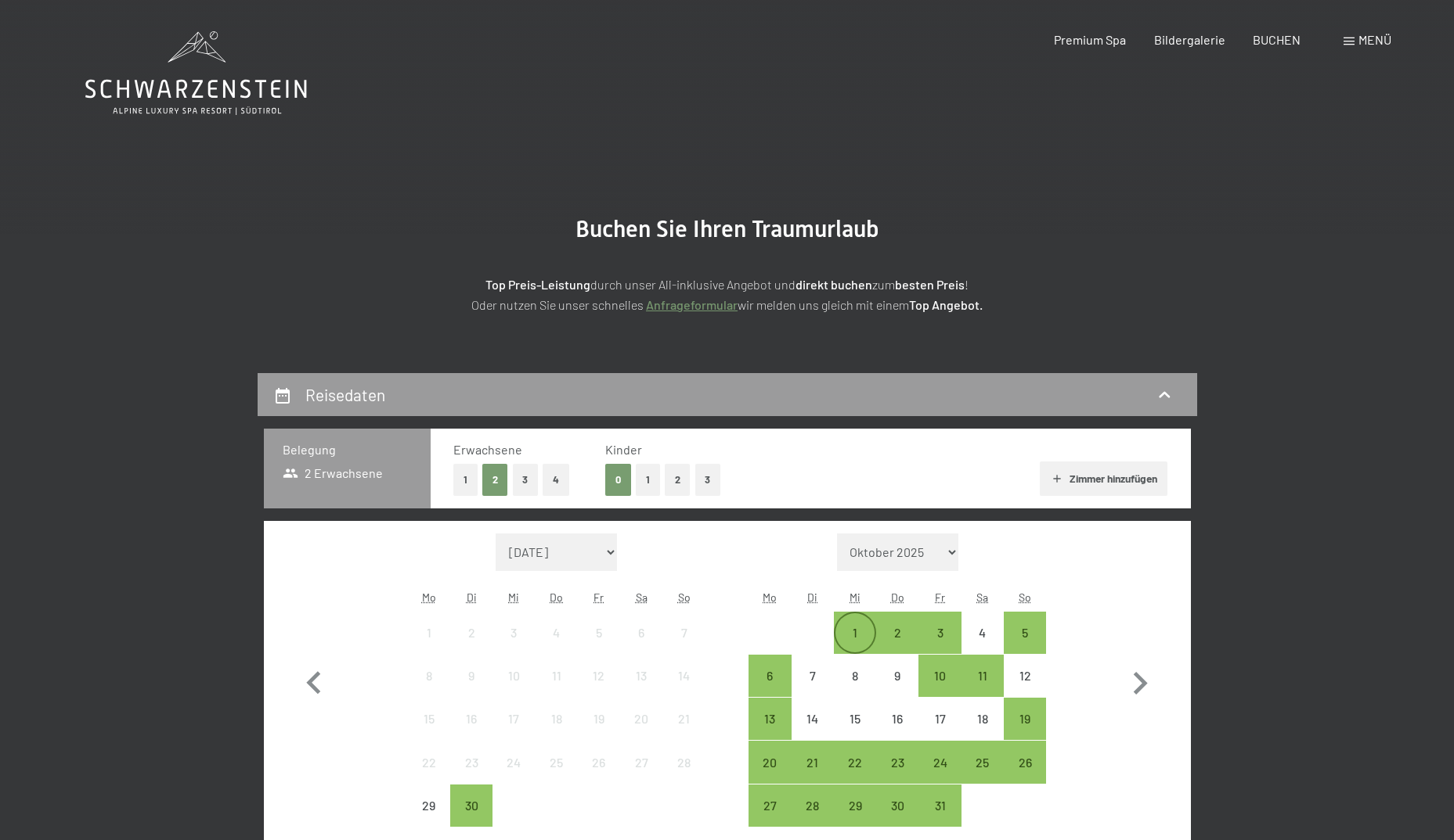
click at [857, 628] on div "1" at bounding box center [855, 646] width 39 height 39
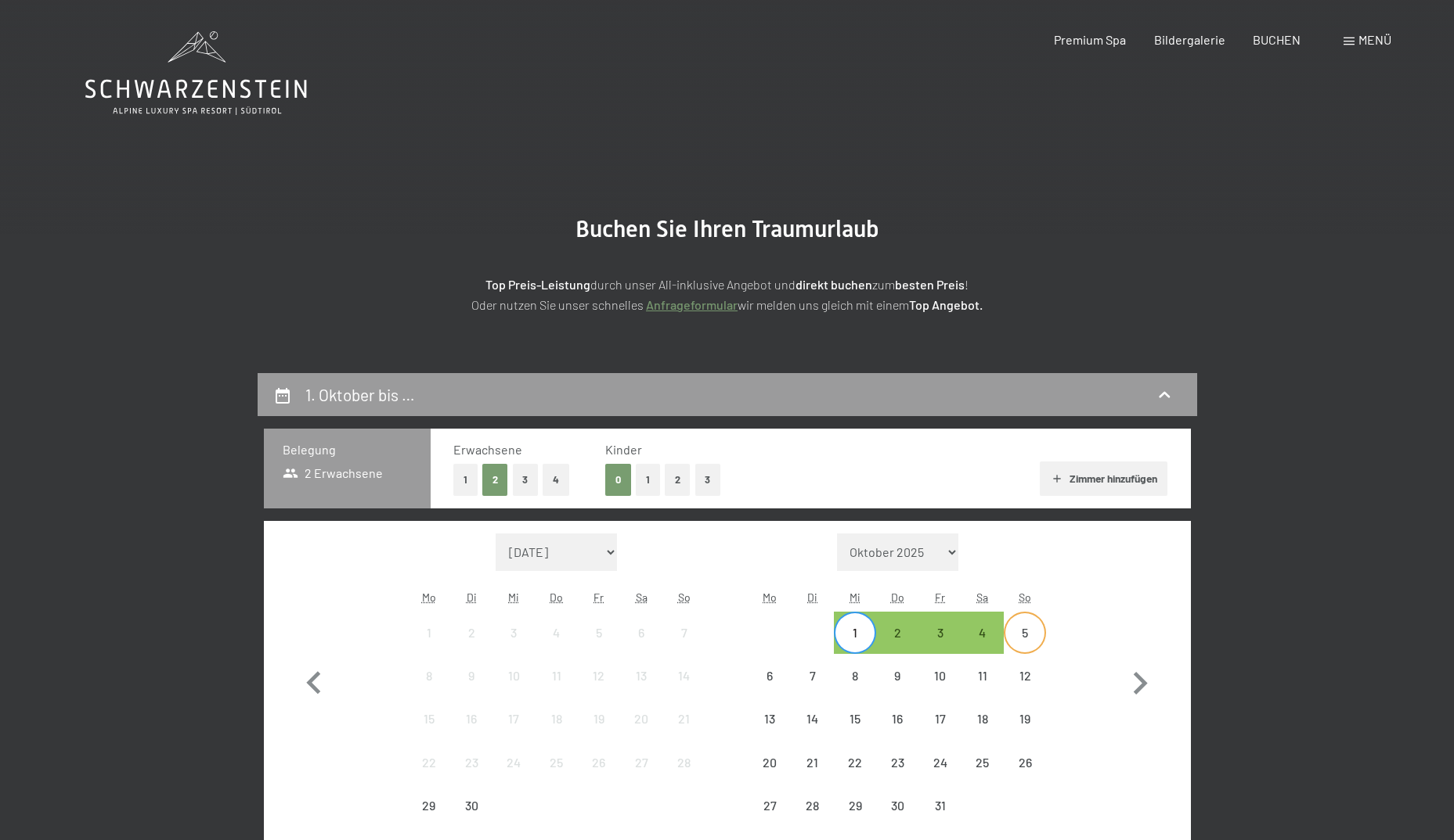
click at [1026, 635] on div "5" at bounding box center [1024, 646] width 39 height 39
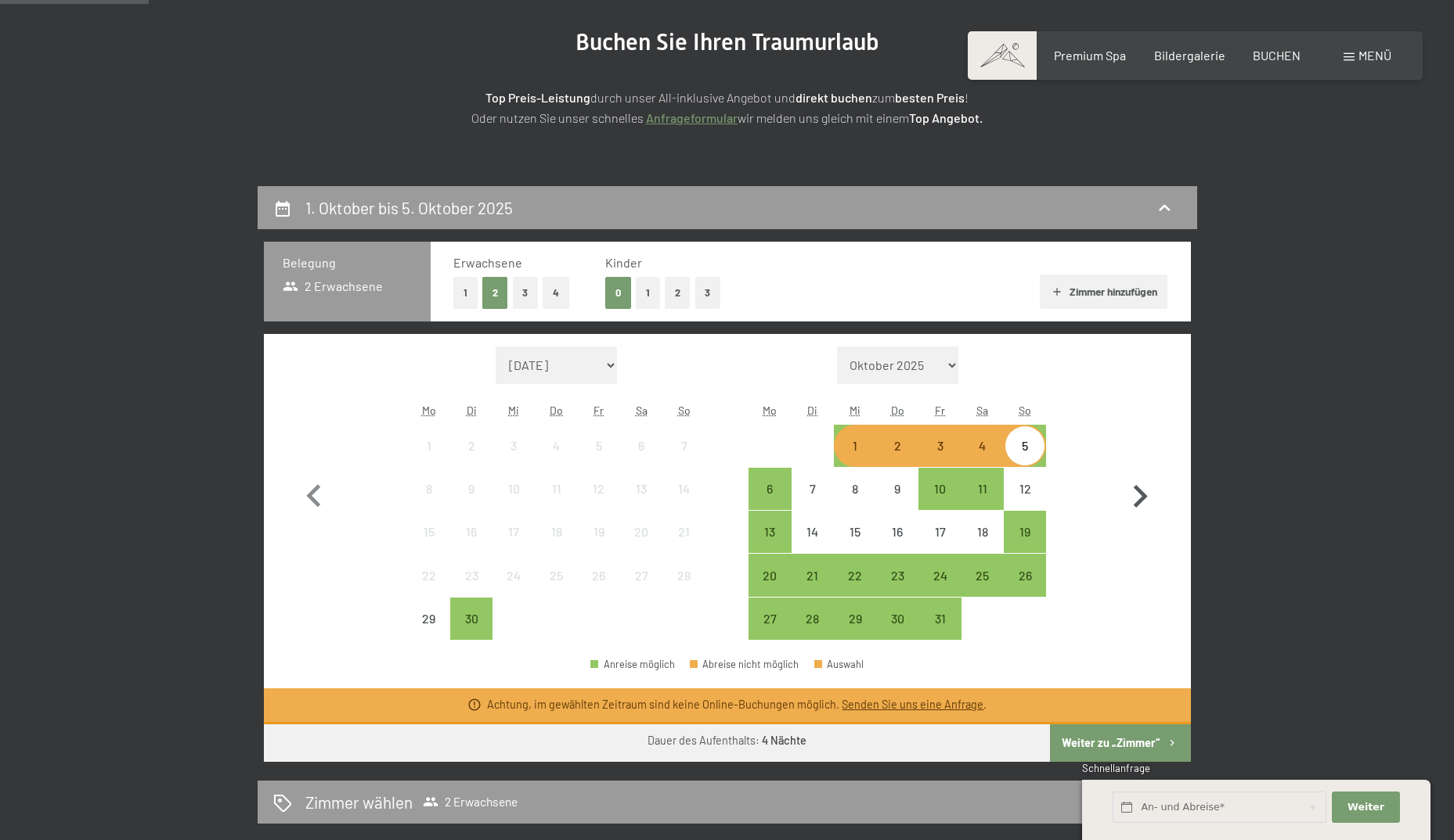
scroll to position [235, 0]
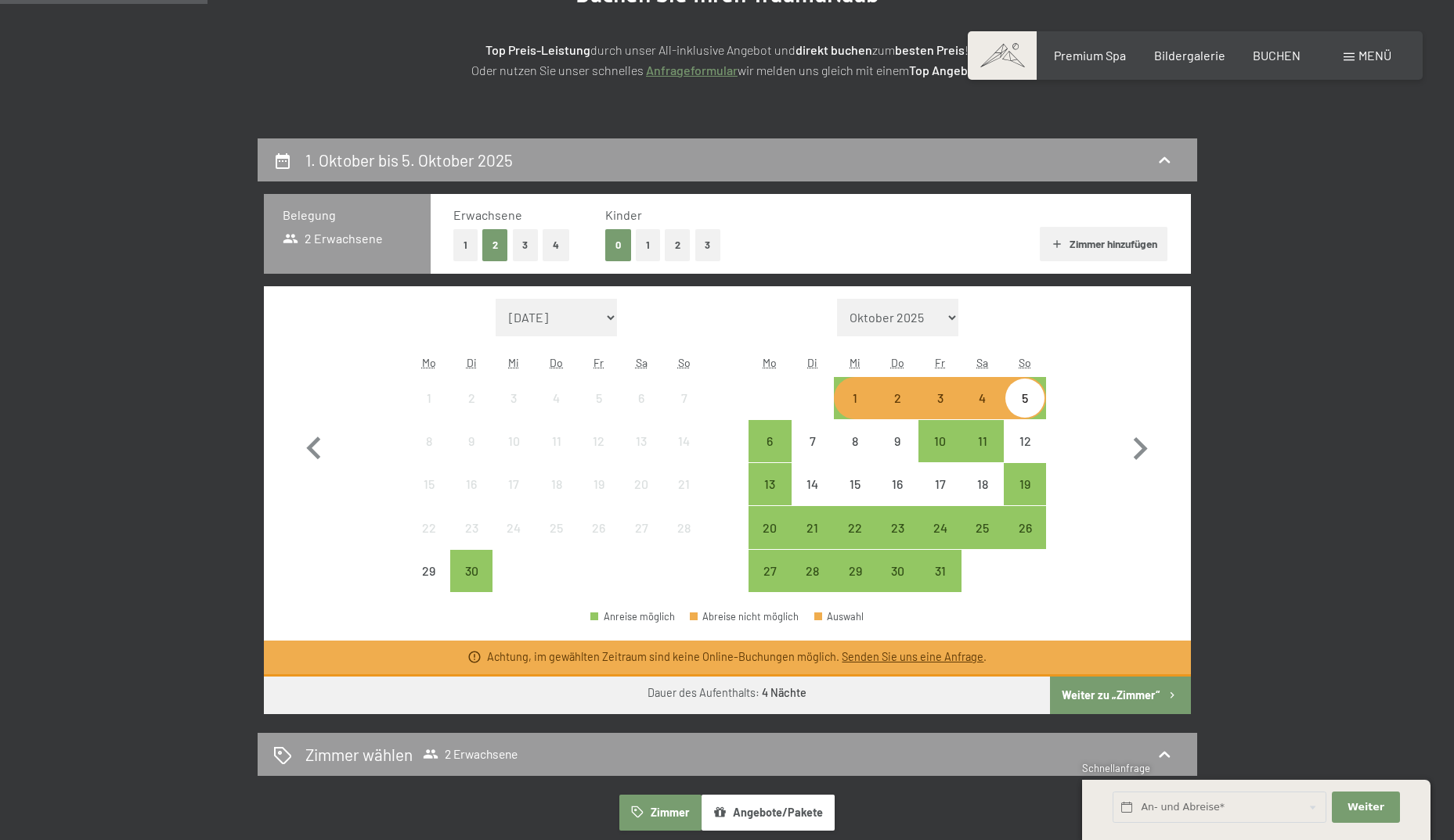
click at [849, 399] on div "1" at bounding box center [855, 411] width 39 height 39
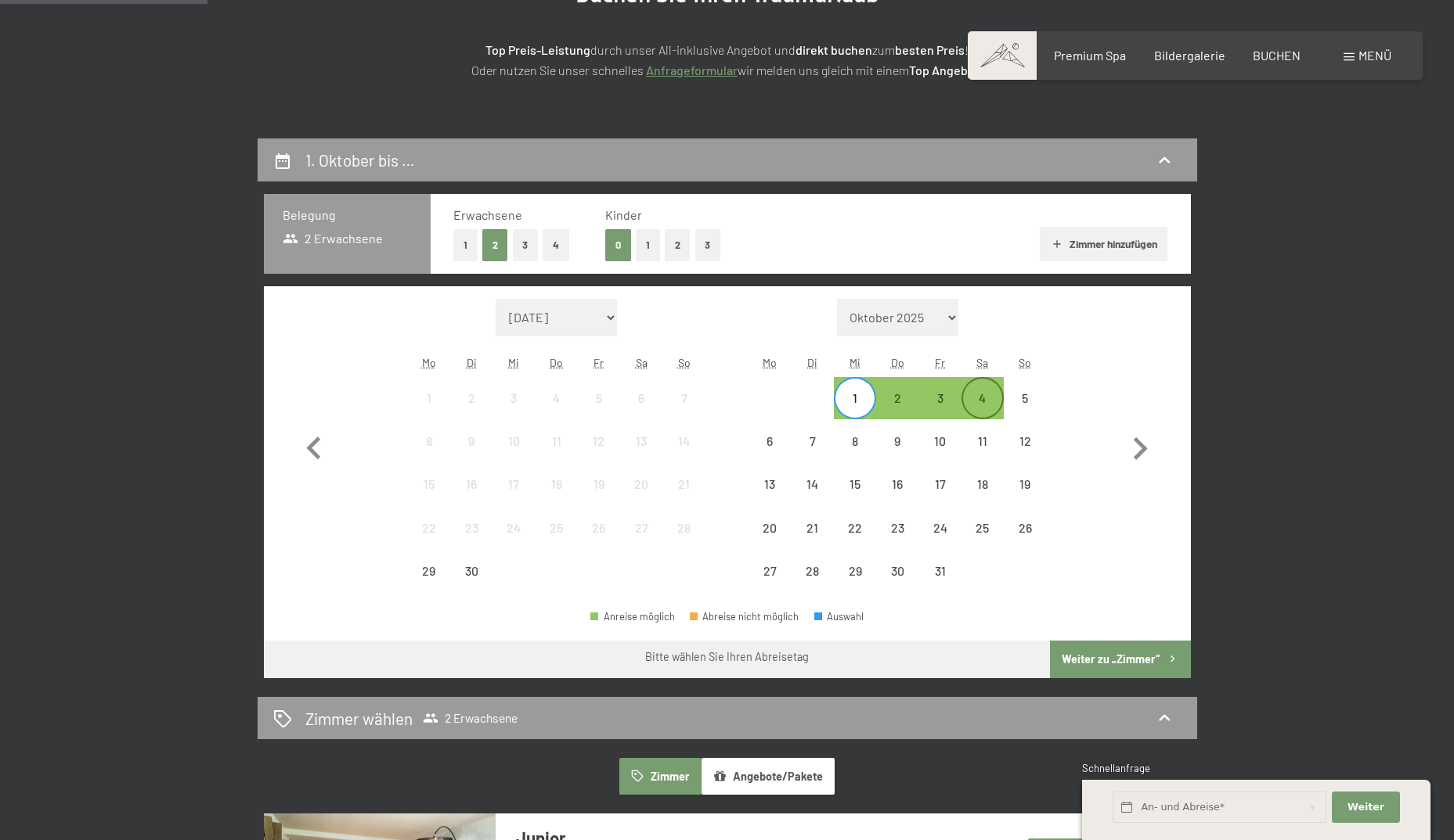
click at [976, 395] on div "4" at bounding box center [983, 411] width 39 height 39
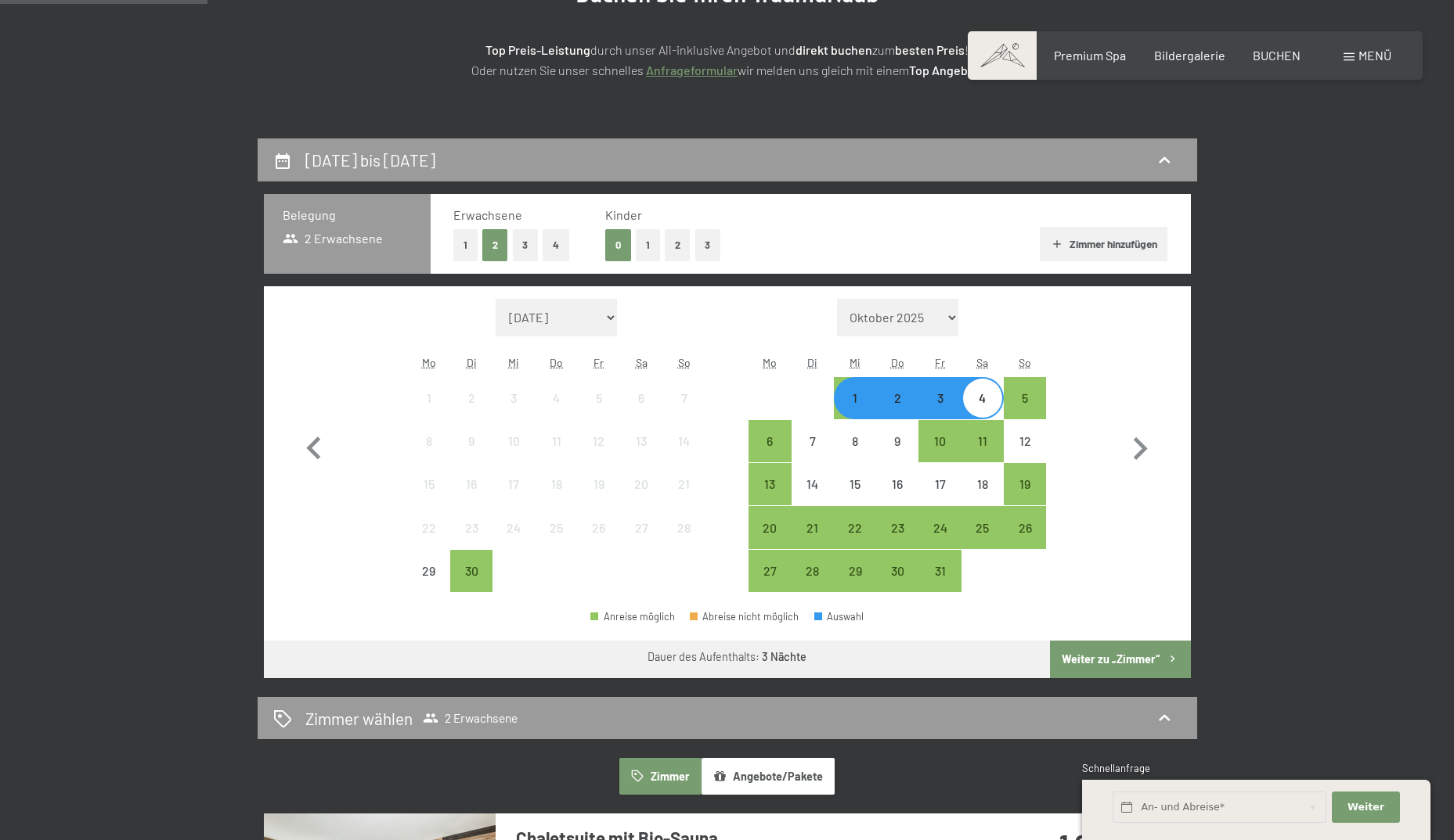
click at [1138, 659] on button "Weiter zu „Zimmer“" at bounding box center [1119, 659] width 140 height 38
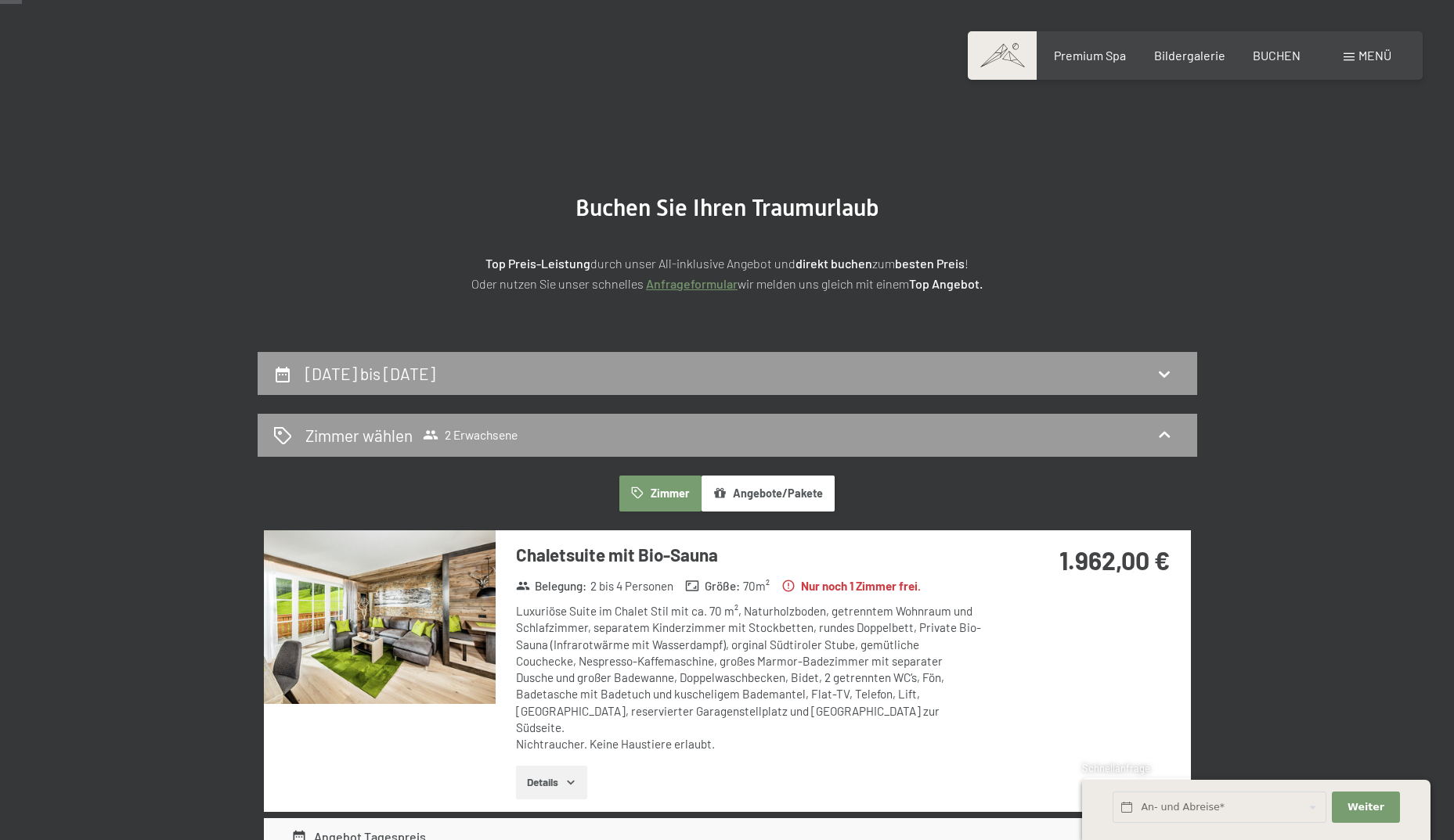
scroll to position [0, 0]
